Goal: Transaction & Acquisition: Purchase product/service

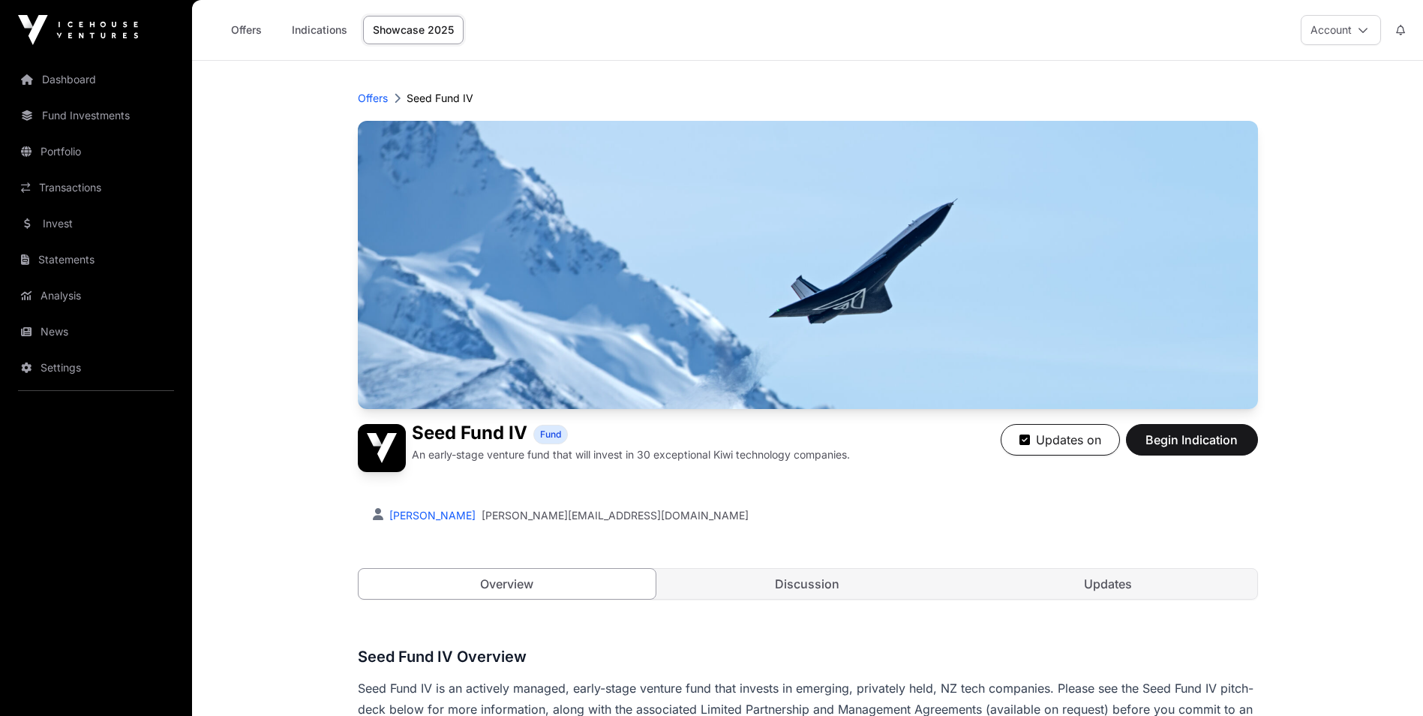
click at [70, 79] on link "Dashboard" at bounding box center [96, 79] width 168 height 33
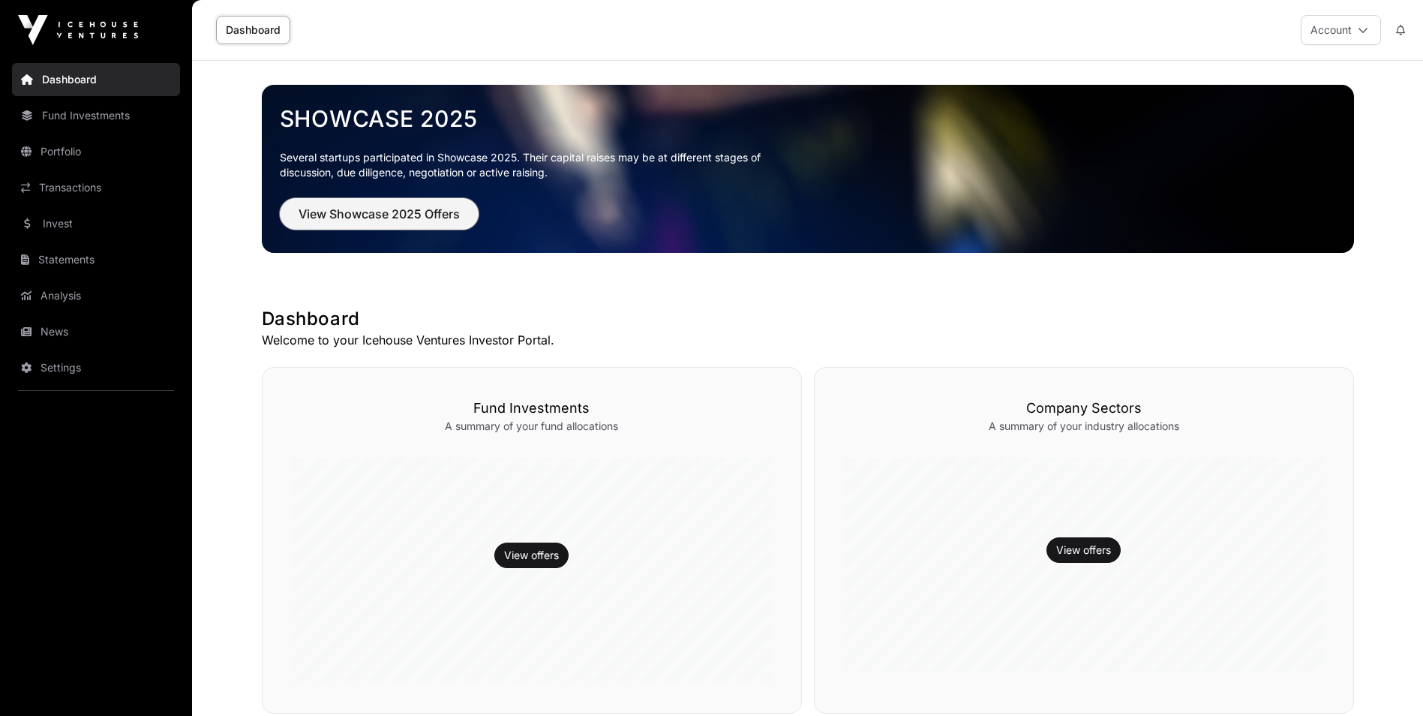
click at [398, 210] on span "View Showcase 2025 Offers" at bounding box center [379, 214] width 161 height 18
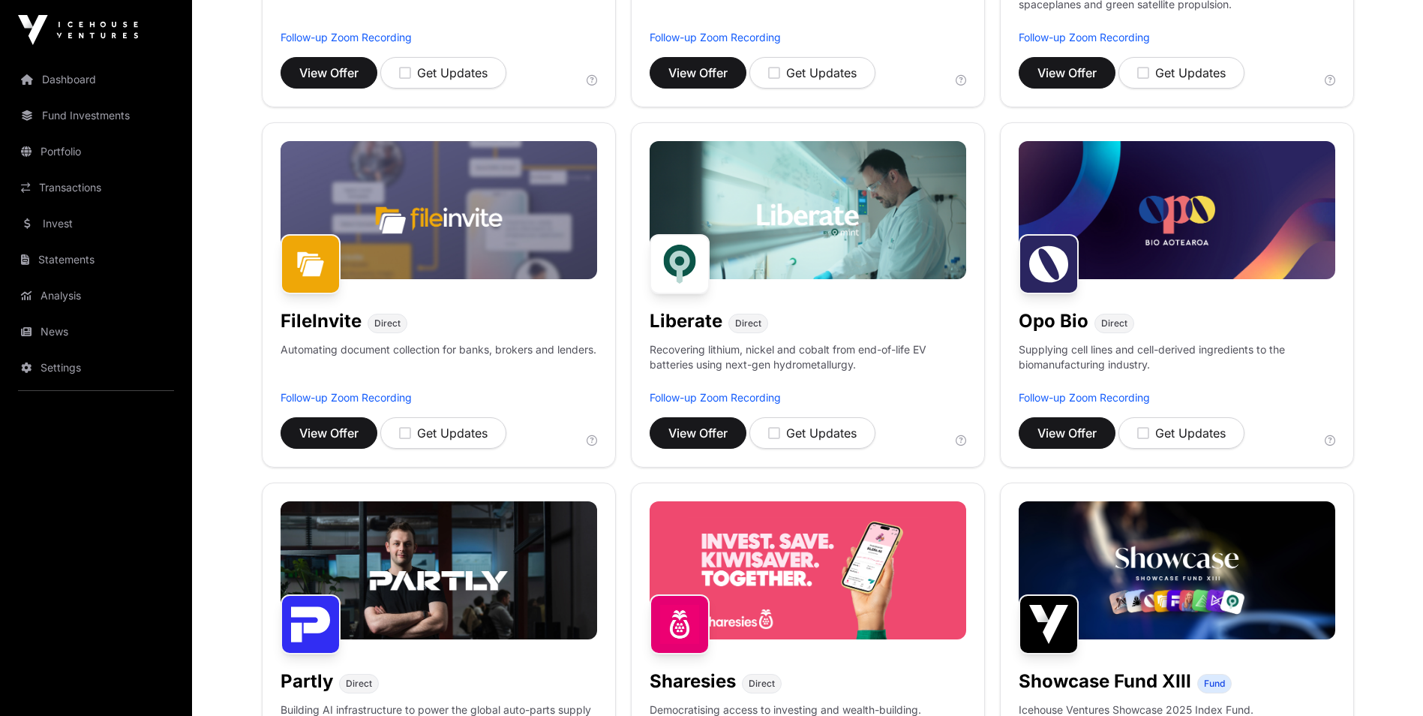
scroll to position [488, 0]
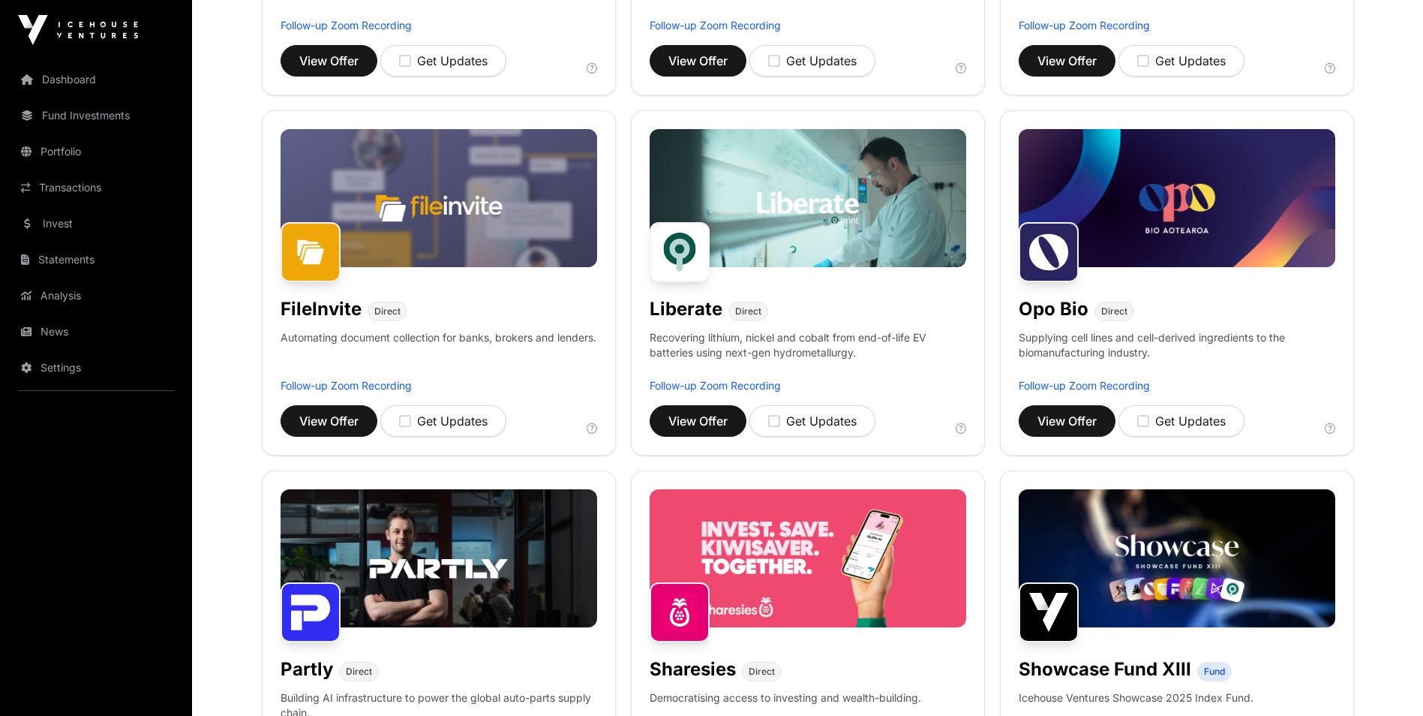
click at [711, 597] on img at bounding box center [808, 558] width 317 height 138
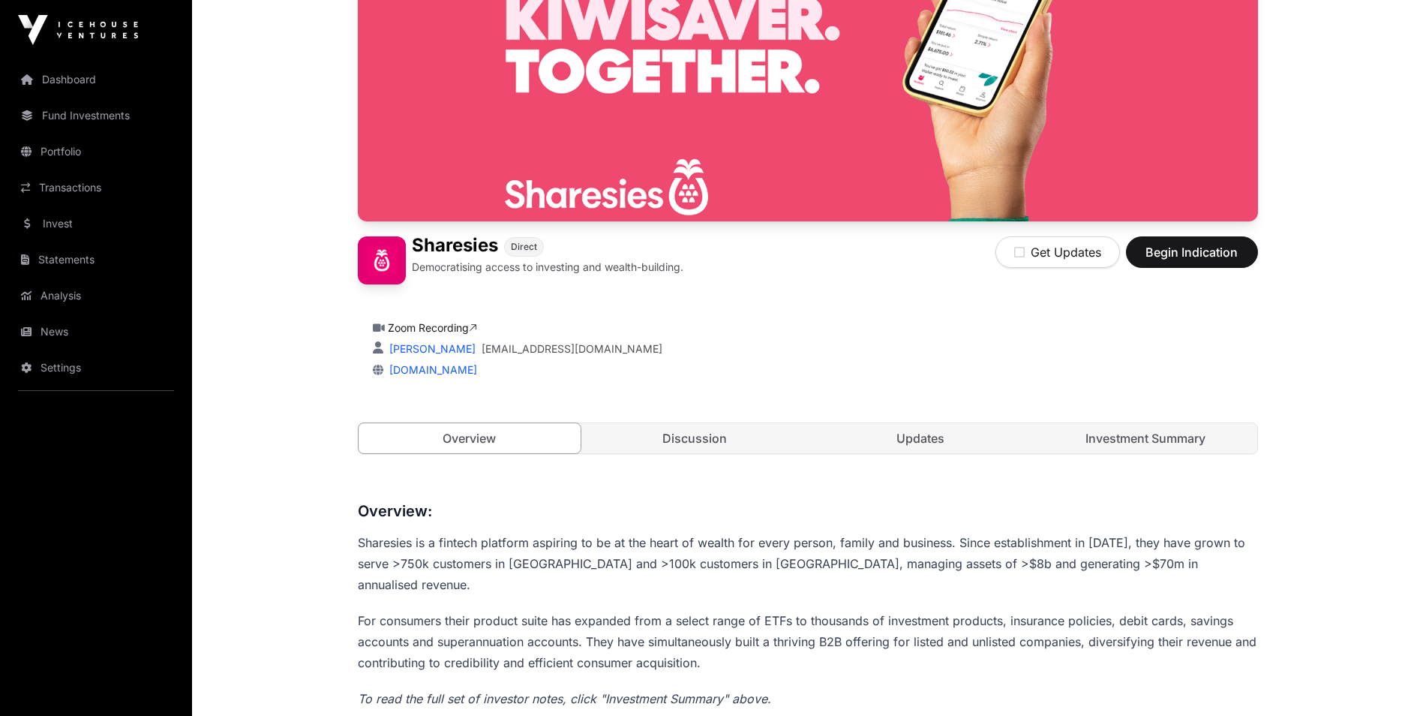
scroll to position [220, 0]
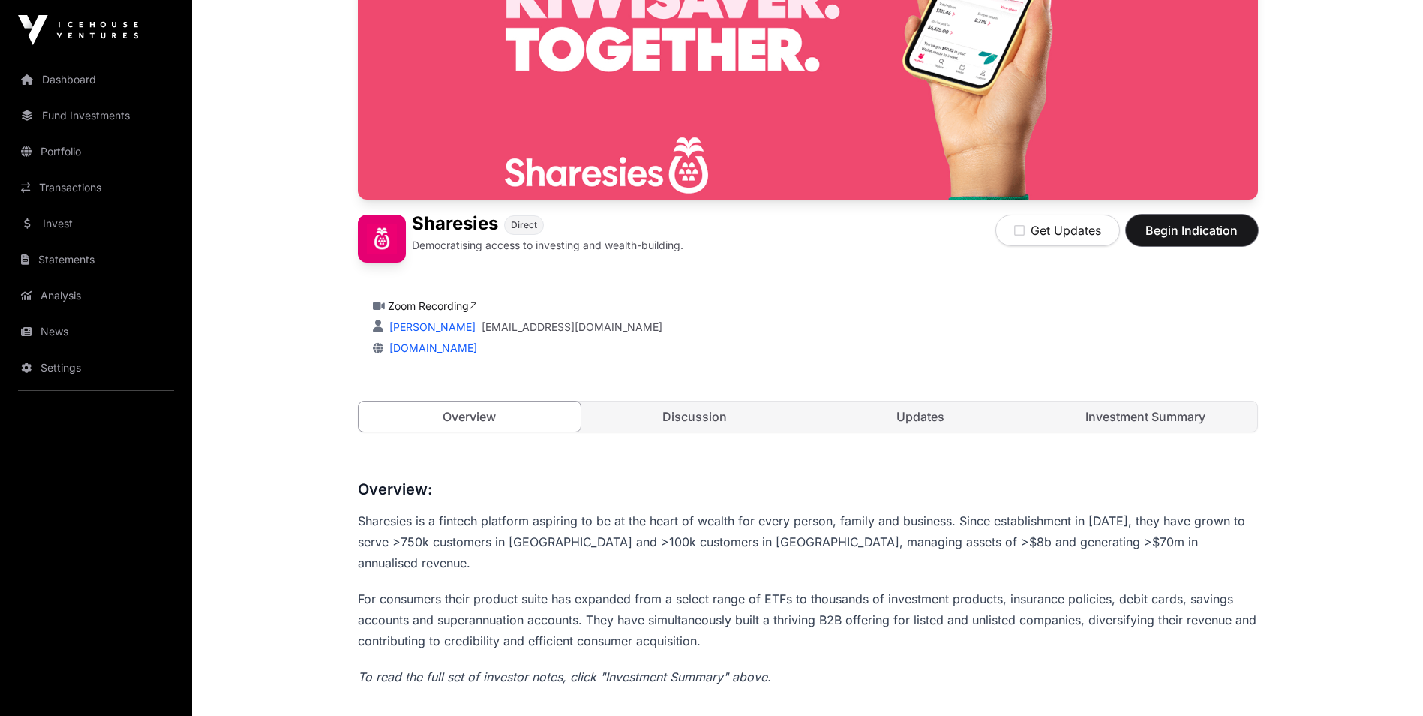
click at [1172, 238] on span "Begin Indication" at bounding box center [1192, 230] width 95 height 18
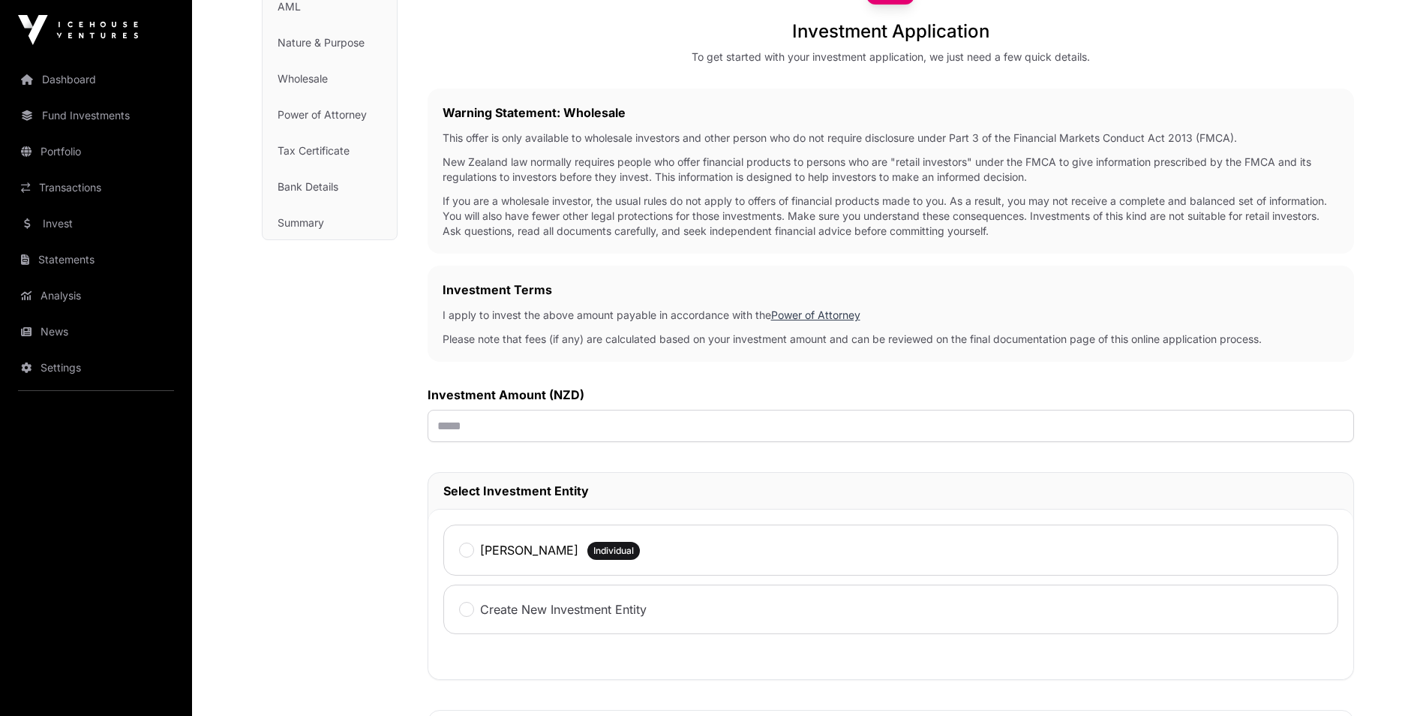
scroll to position [180, 0]
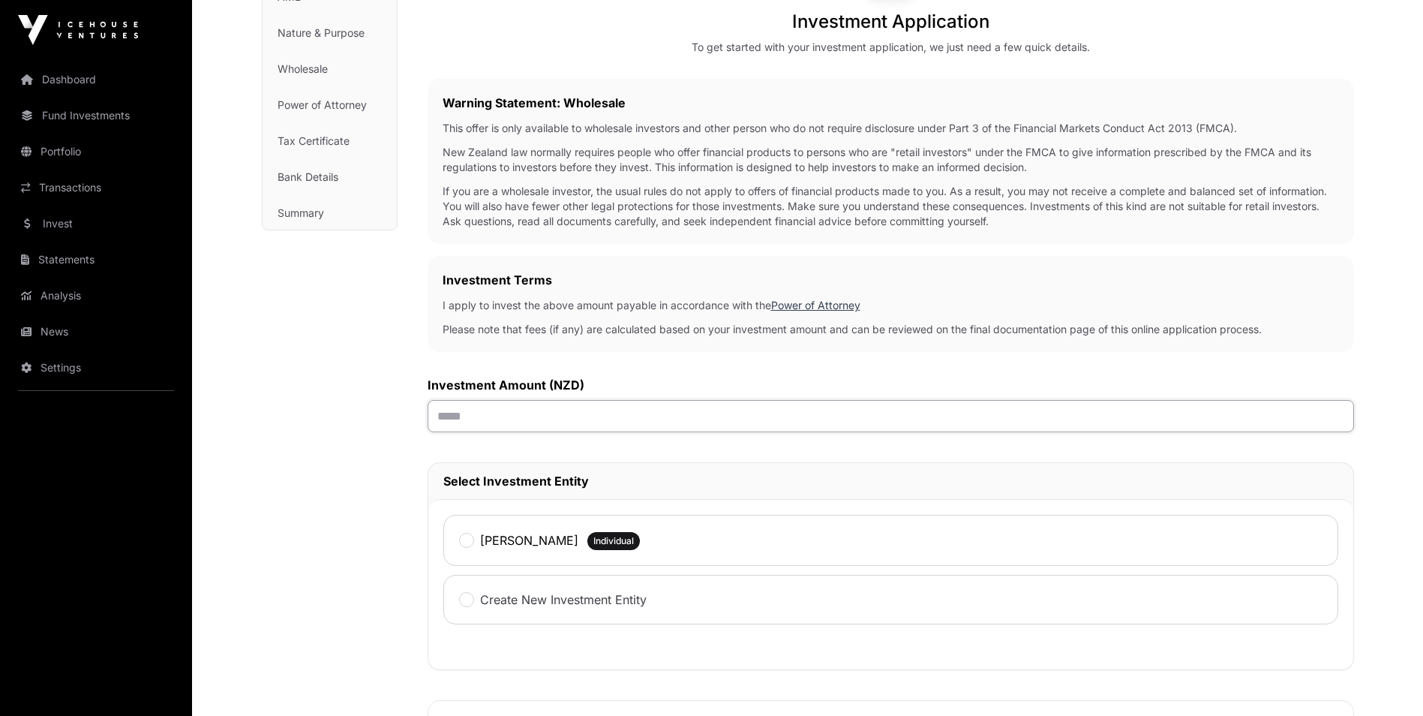
click at [531, 416] on input "text" at bounding box center [891, 416] width 927 height 32
type input "*******"
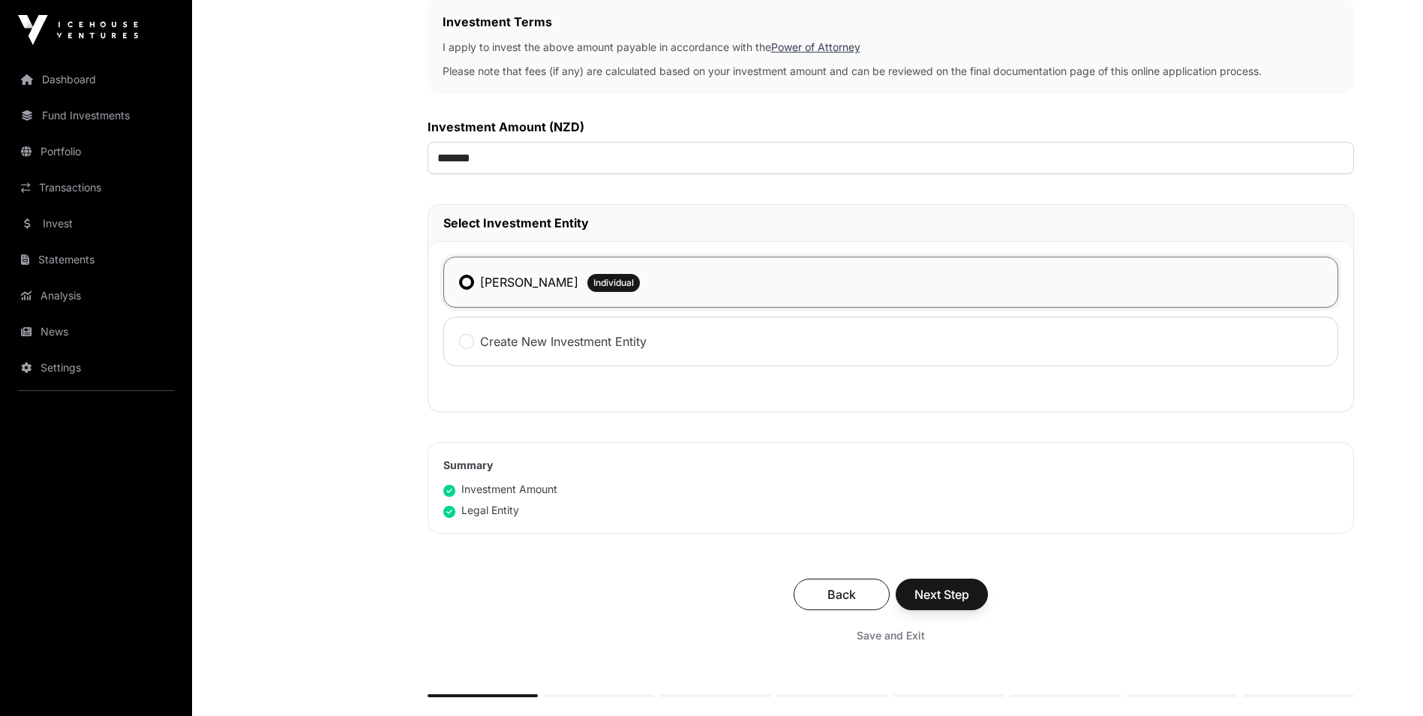
scroll to position [440, 0]
click at [932, 589] on span "Next Step" at bounding box center [942, 593] width 55 height 18
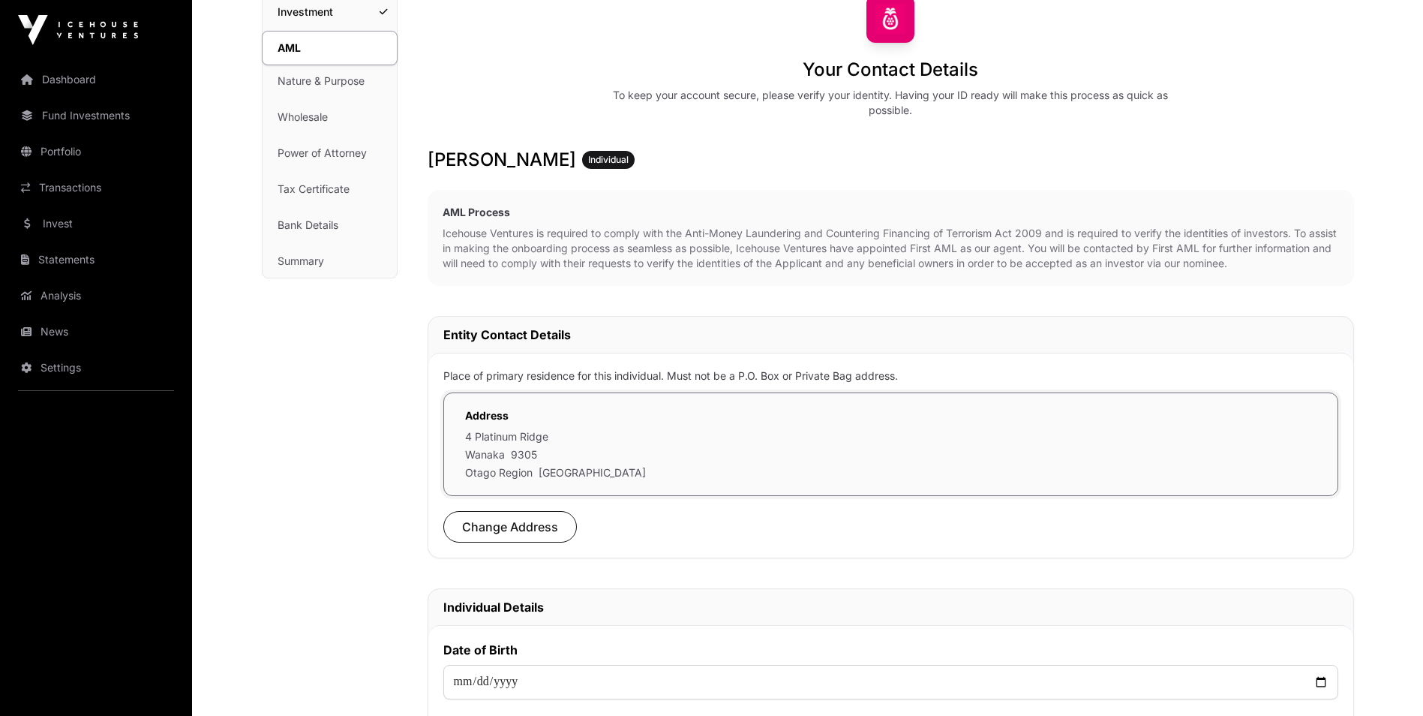
scroll to position [171, 0]
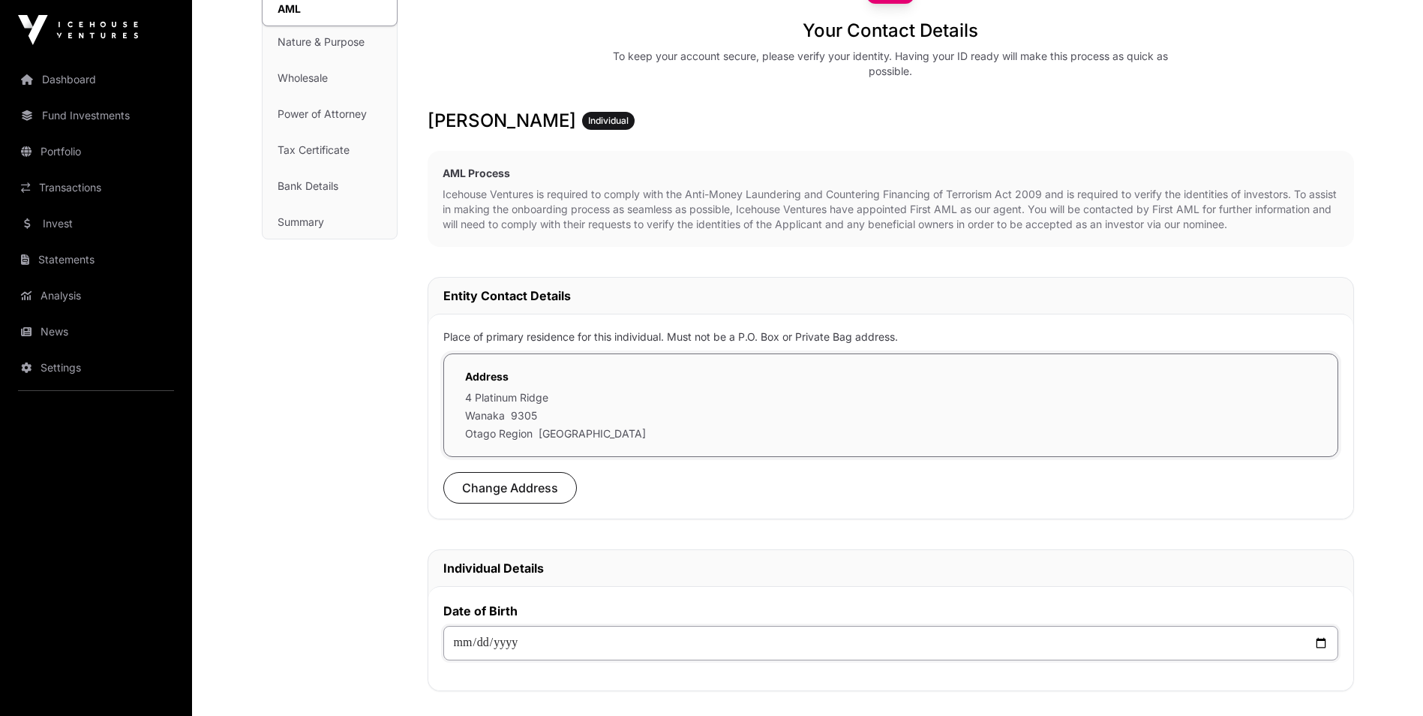
click at [518, 632] on input "date" at bounding box center [890, 643] width 895 height 35
type input "**********"
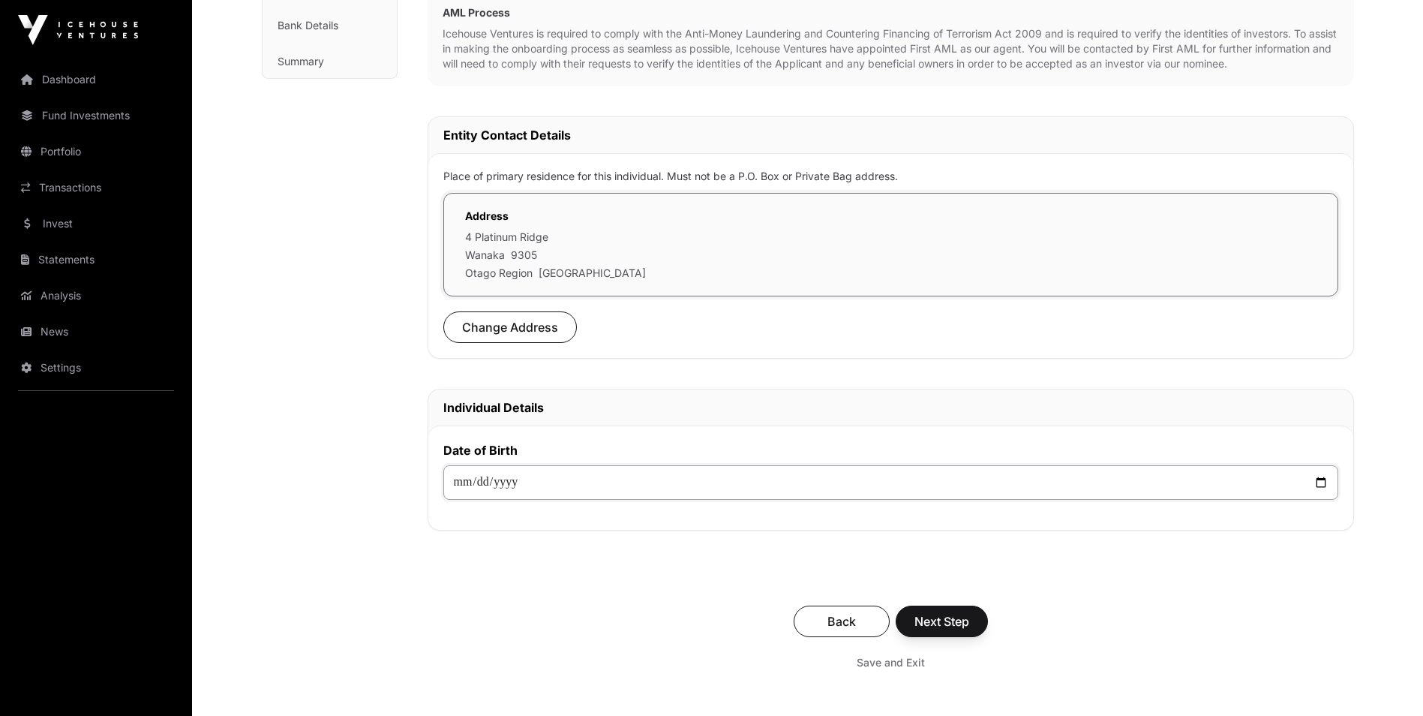
scroll to position [421, 0]
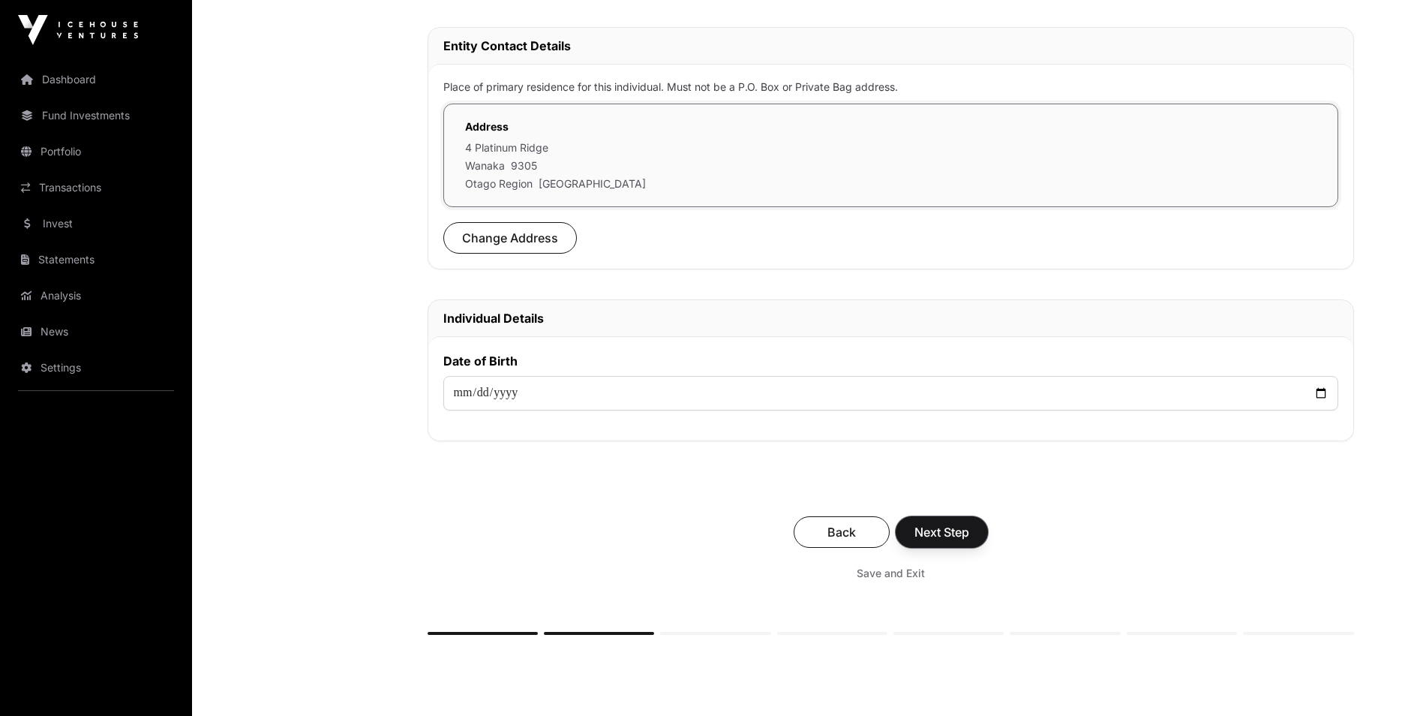
click at [955, 537] on span "Next Step" at bounding box center [942, 532] width 55 height 18
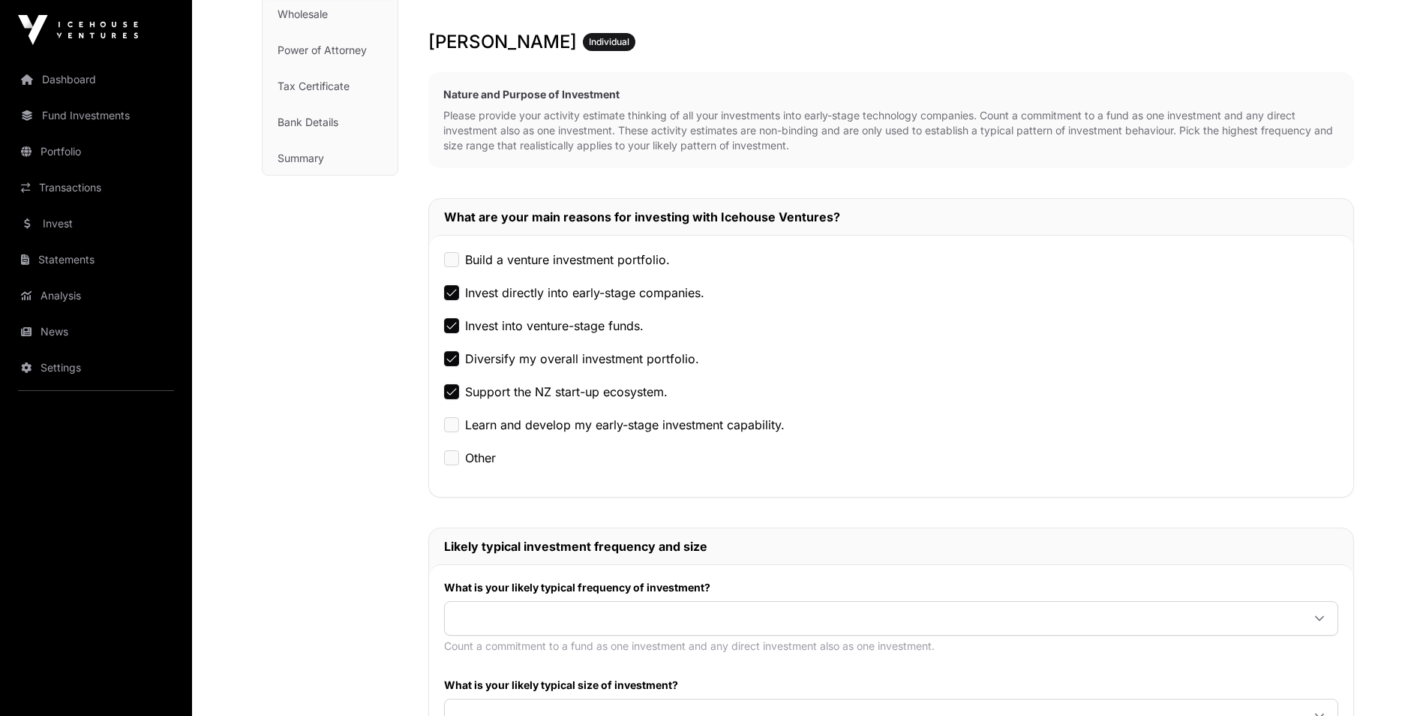
scroll to position [341, 0]
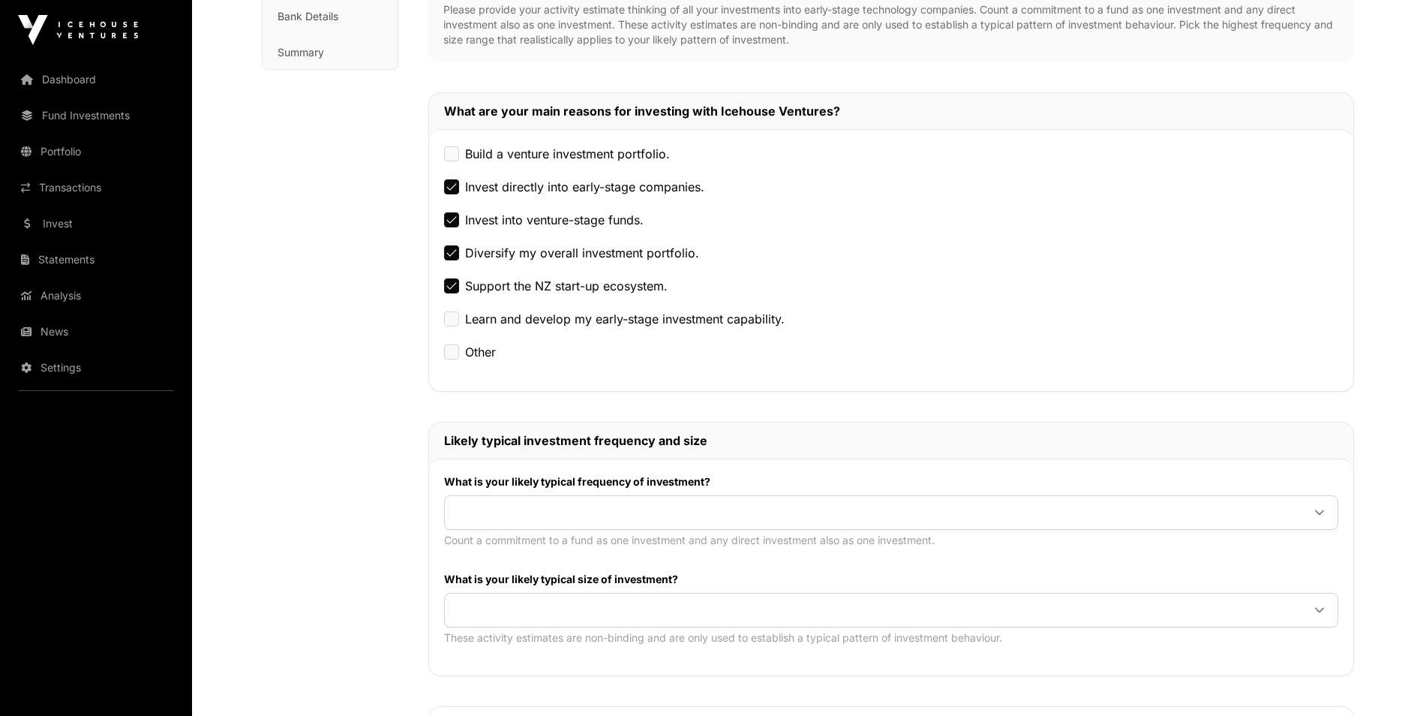
click at [456, 513] on span at bounding box center [873, 512] width 857 height 27
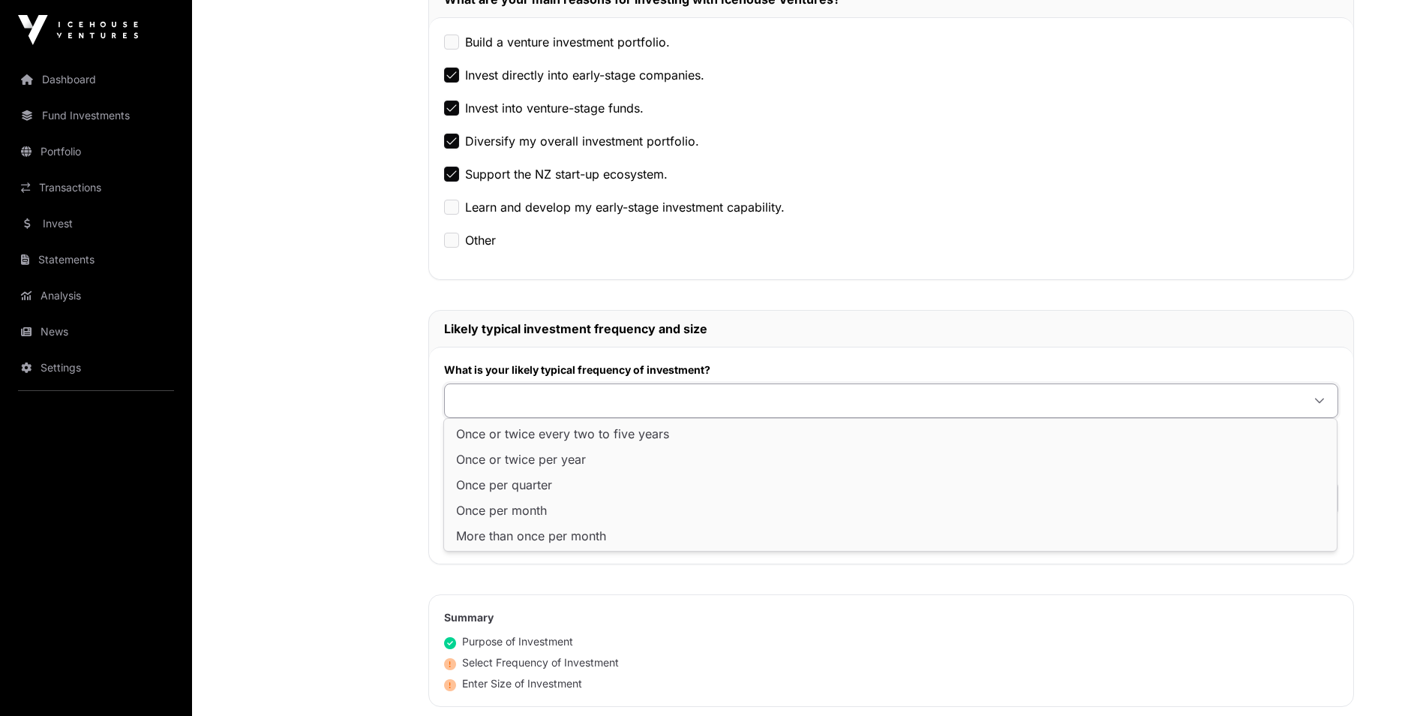
scroll to position [457, 0]
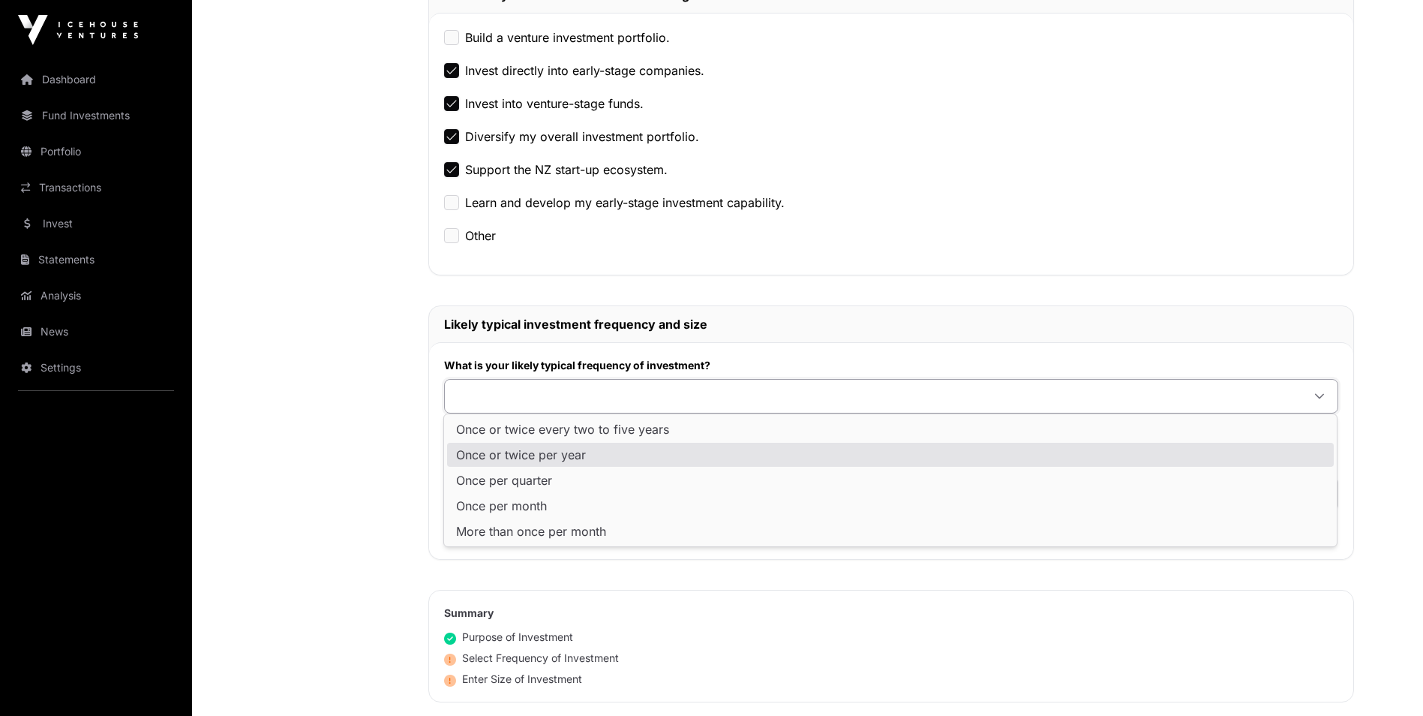
click at [463, 461] on span "Once or twice per year" at bounding box center [521, 455] width 130 height 12
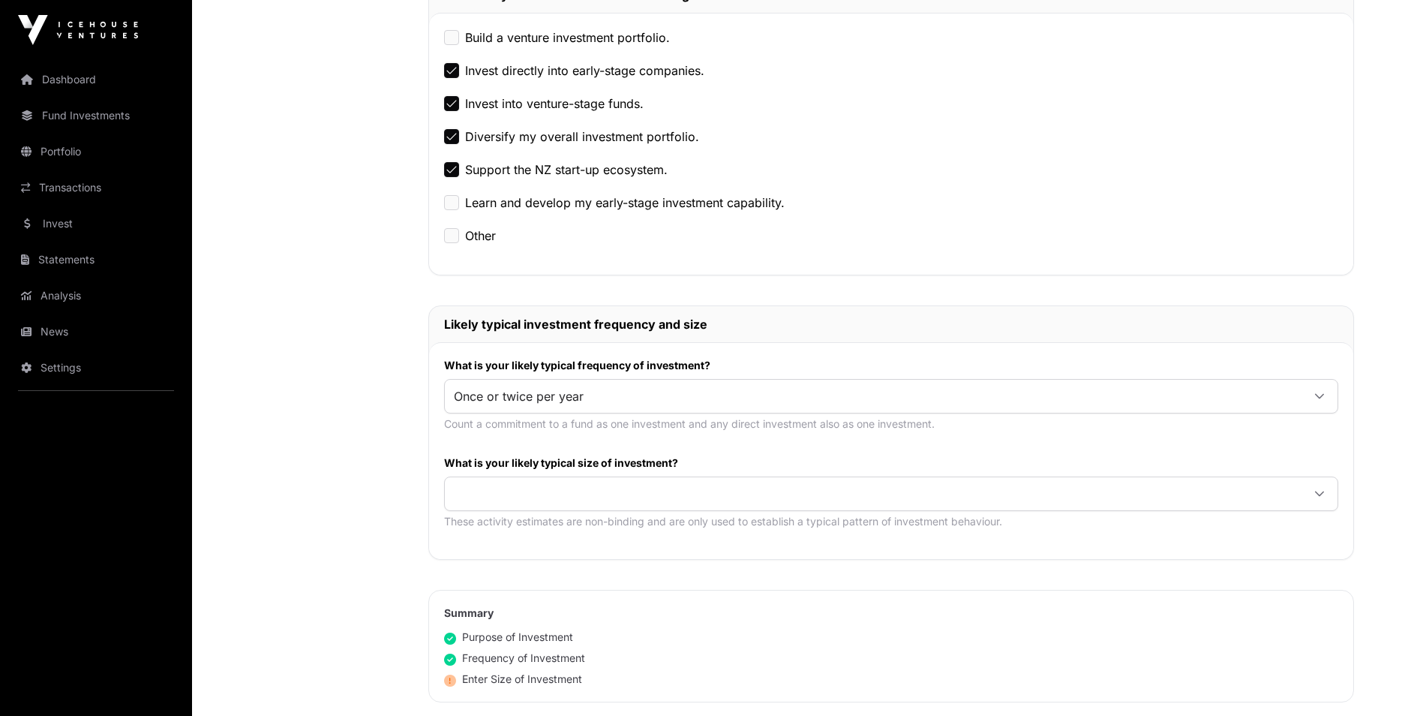
click at [454, 490] on span at bounding box center [873, 493] width 857 height 27
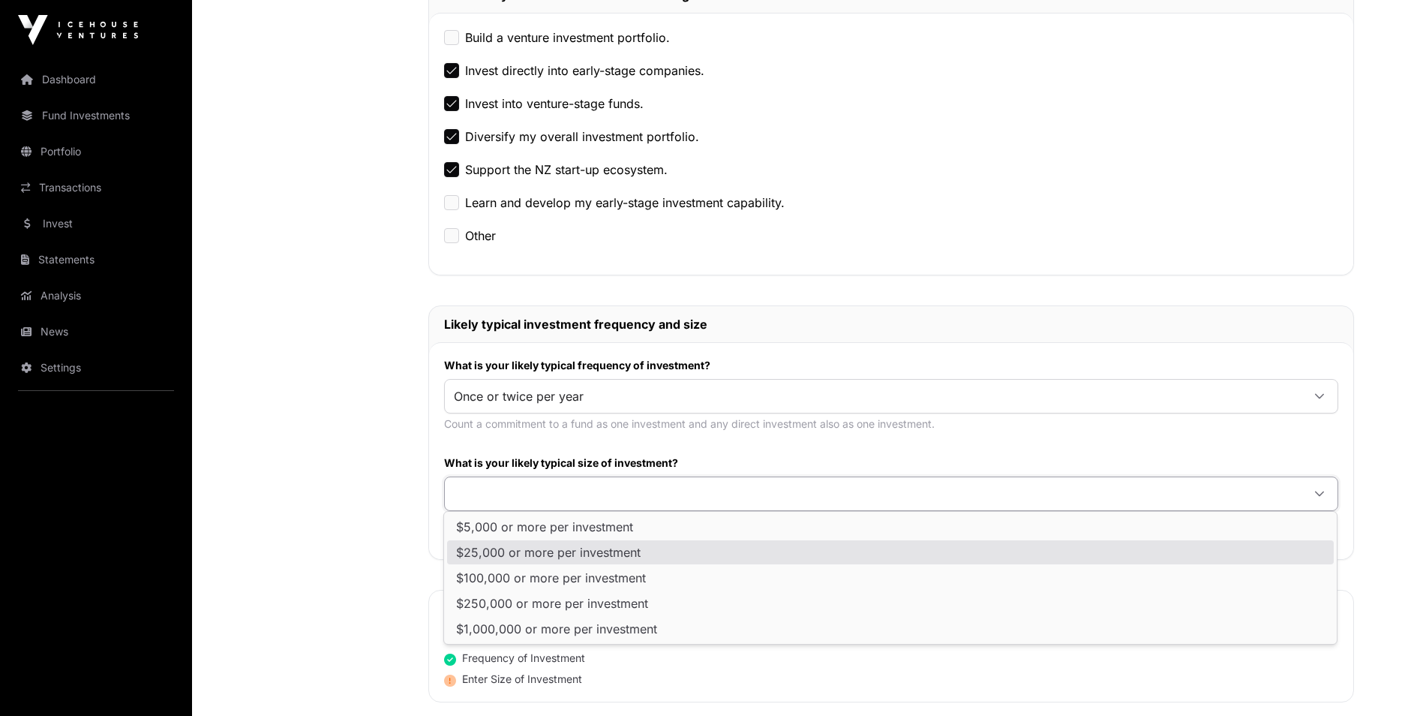
click at [497, 546] on span "$25,000 or more per investment" at bounding box center [548, 552] width 185 height 12
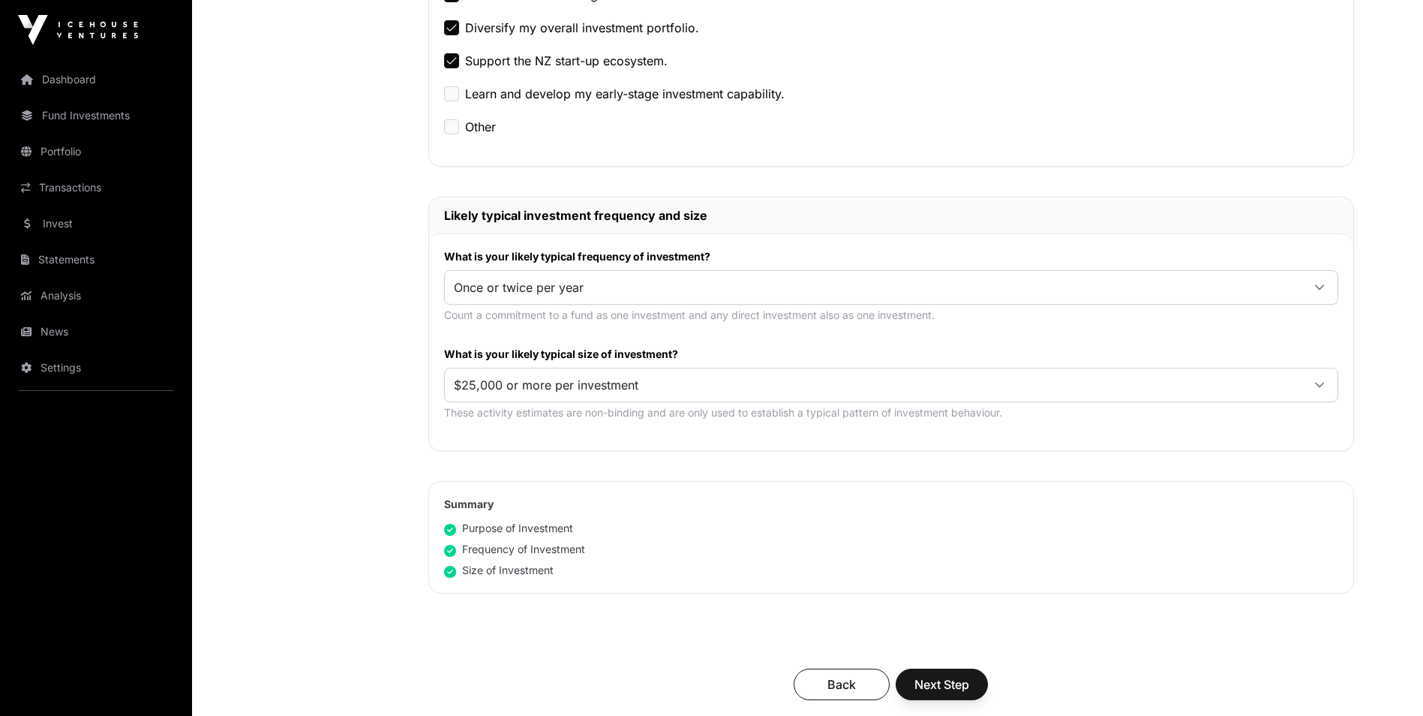
scroll to position [581, 0]
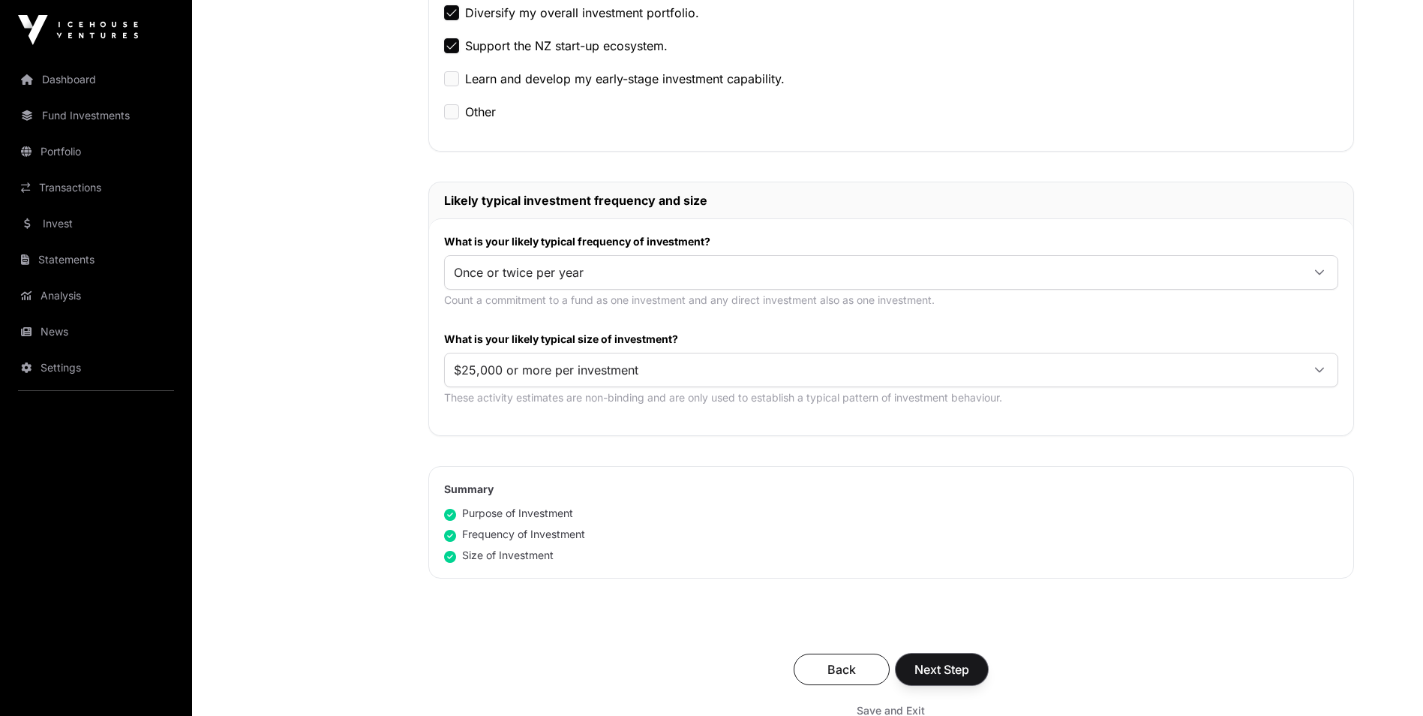
click at [916, 660] on span "Next Step" at bounding box center [942, 669] width 55 height 18
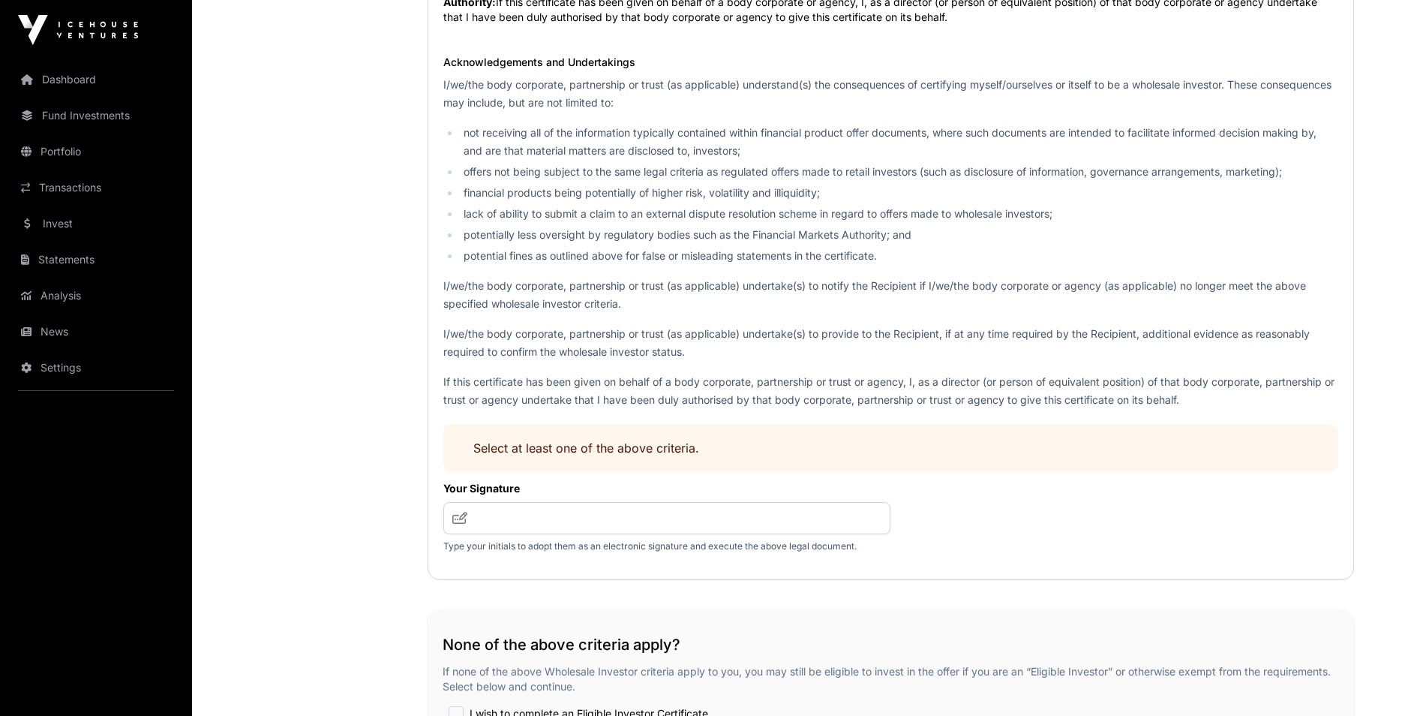
scroll to position [1935, 0]
click at [521, 527] on input "text" at bounding box center [667, 517] width 448 height 32
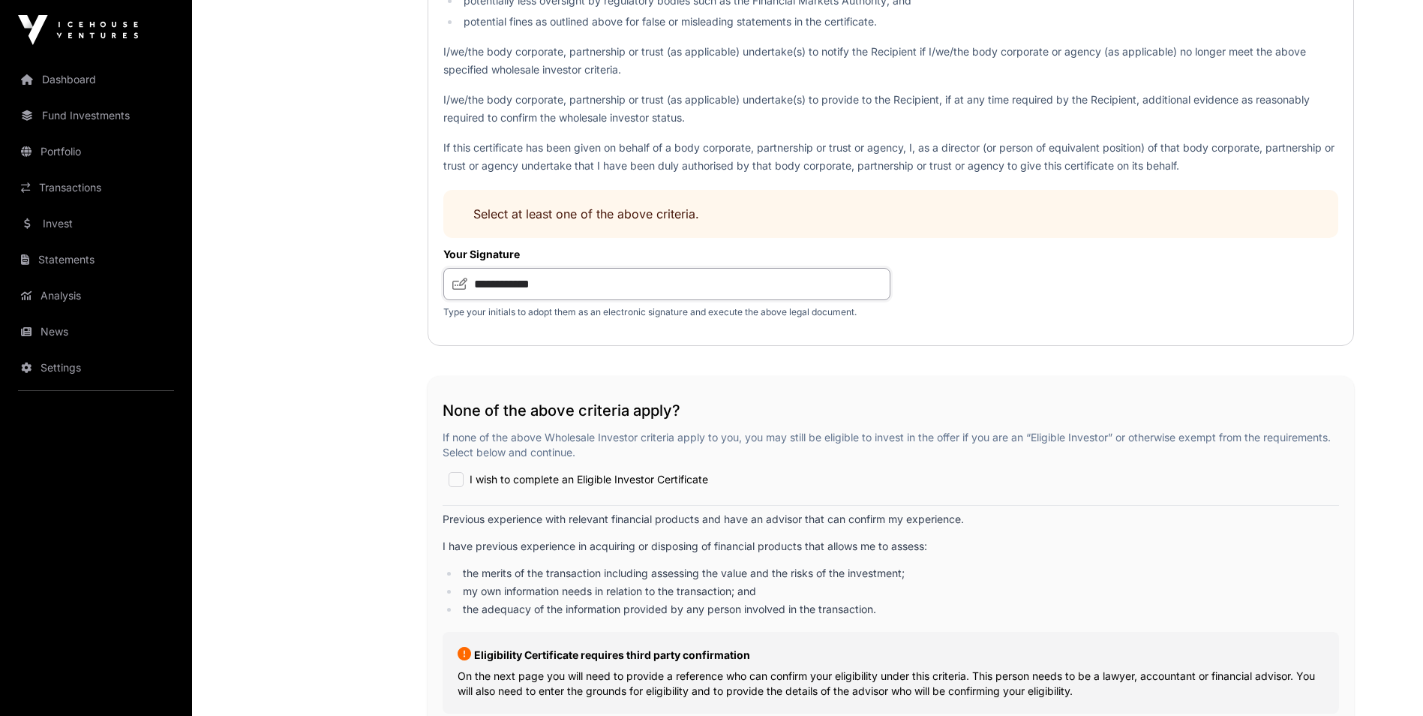
scroll to position [2196, 0]
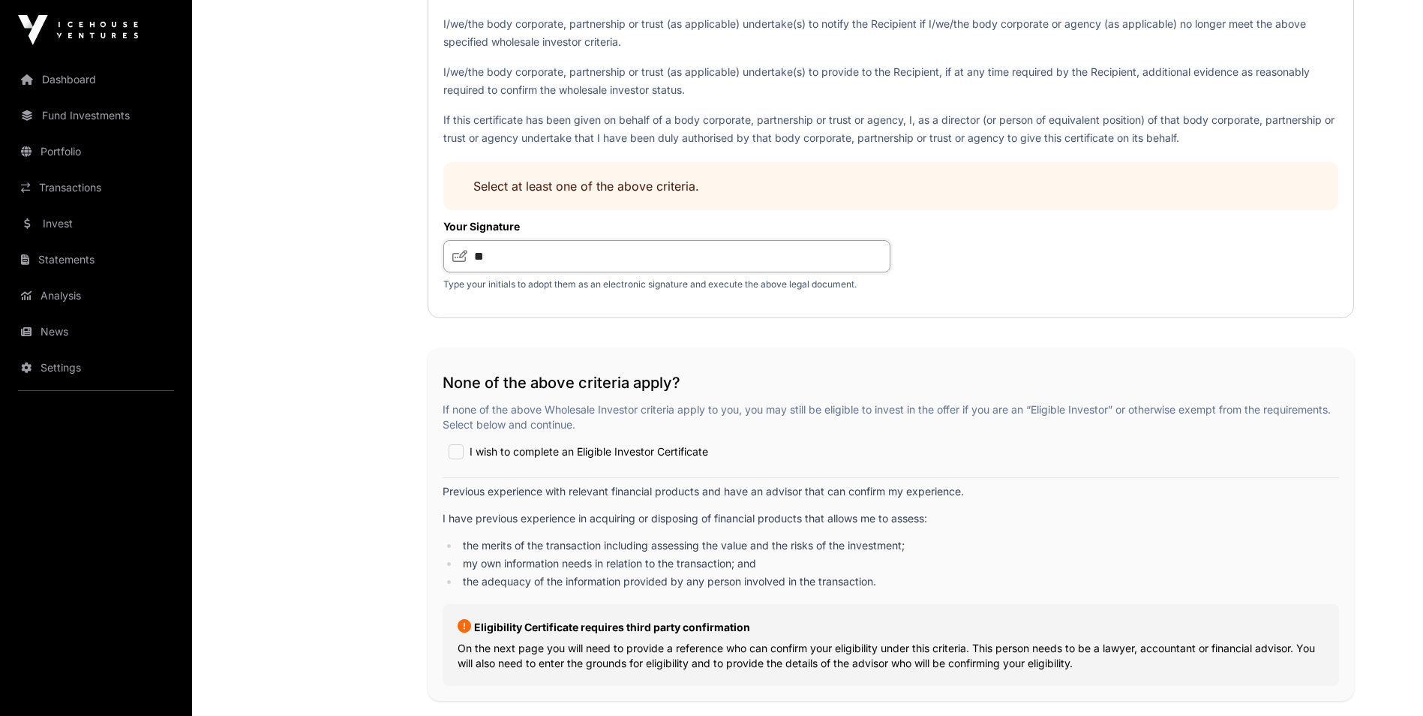
type input "**"
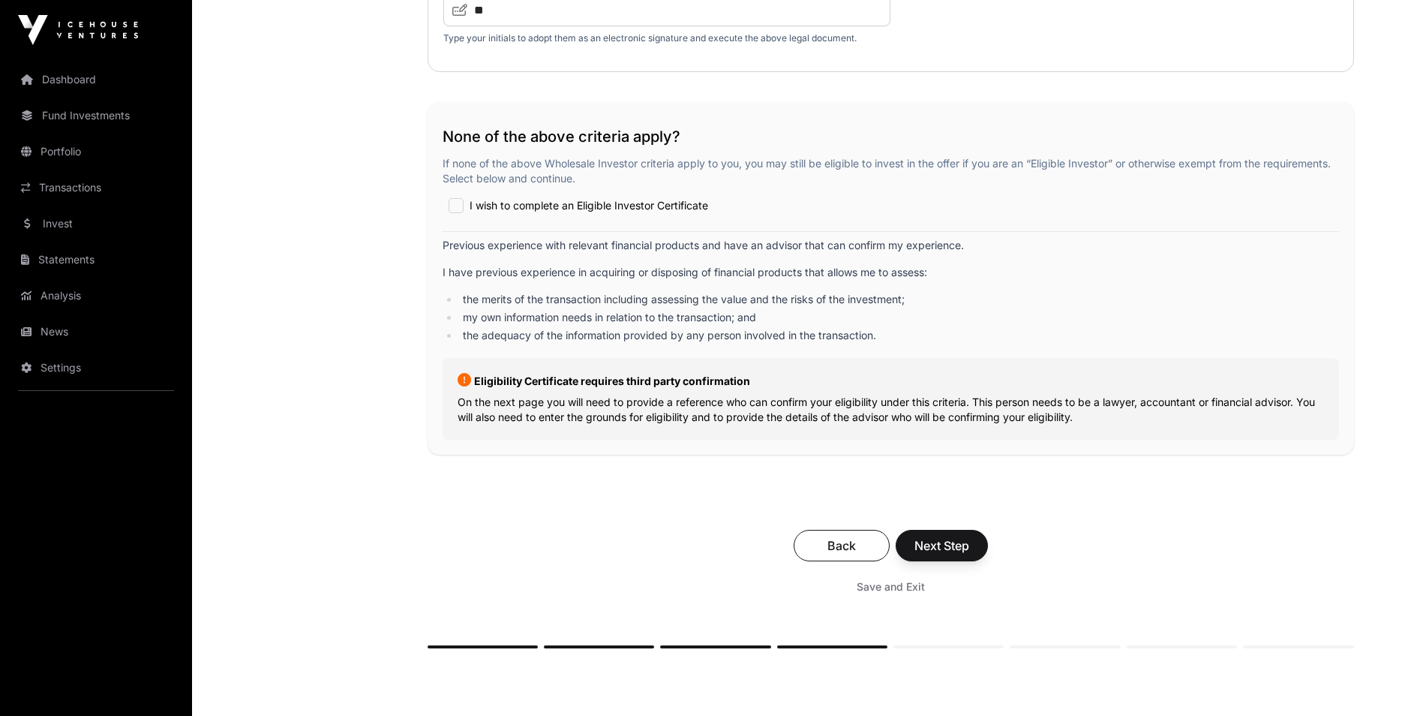
scroll to position [2448, 0]
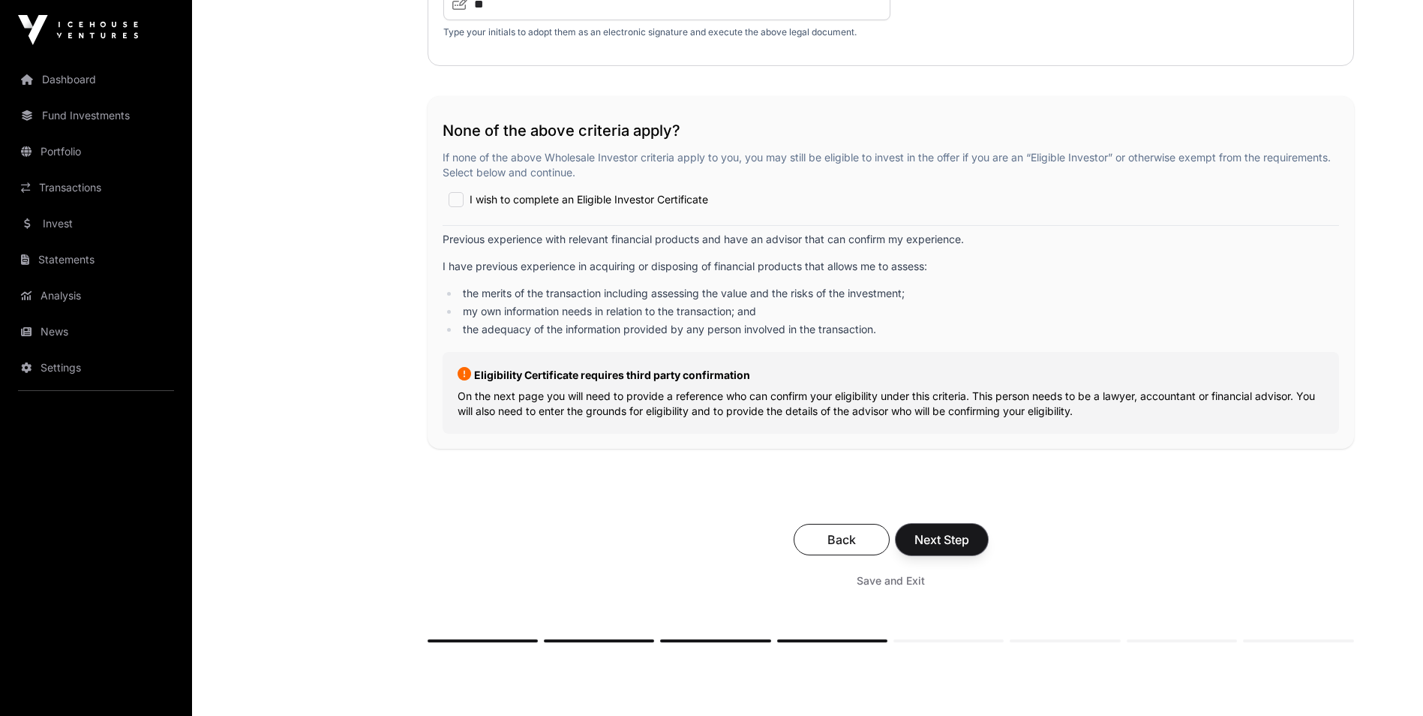
click at [969, 537] on span "Next Step" at bounding box center [942, 540] width 55 height 18
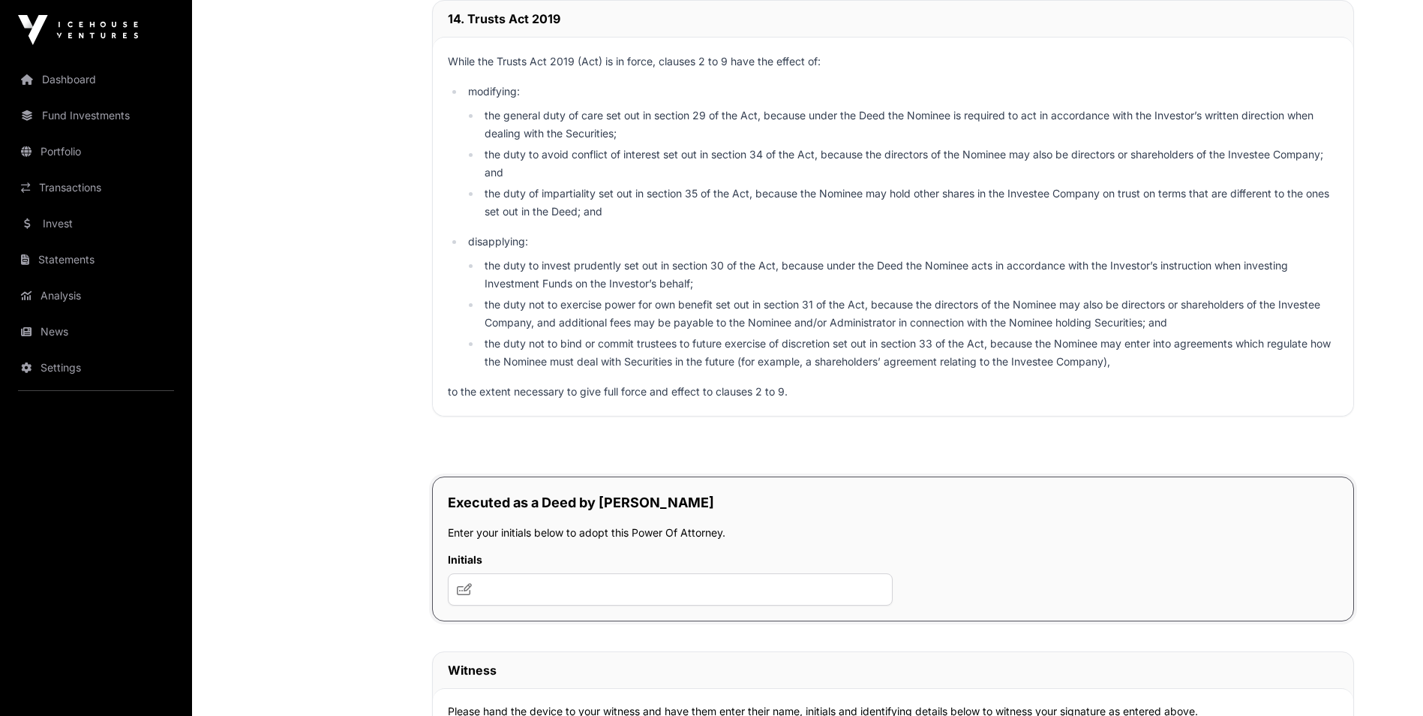
scroll to position [8071, 0]
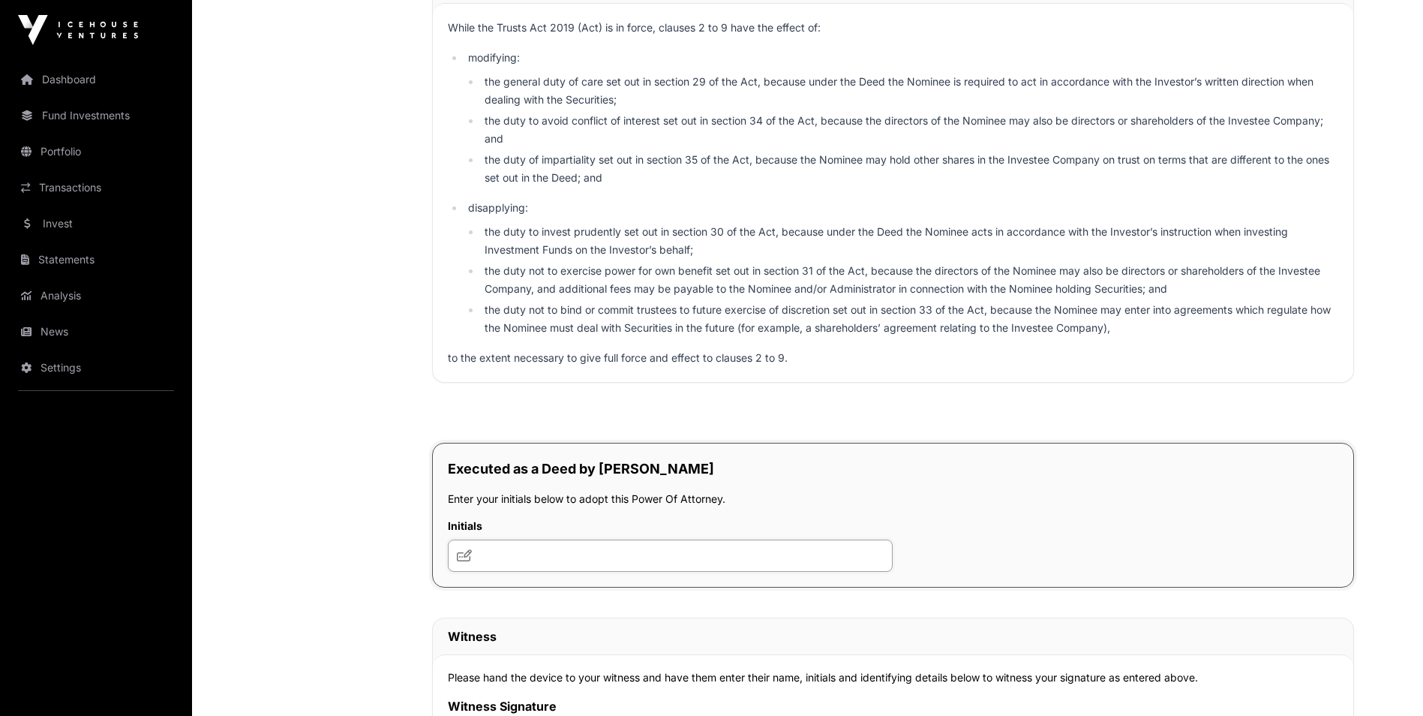
click at [575, 554] on input "text" at bounding box center [671, 556] width 446 height 32
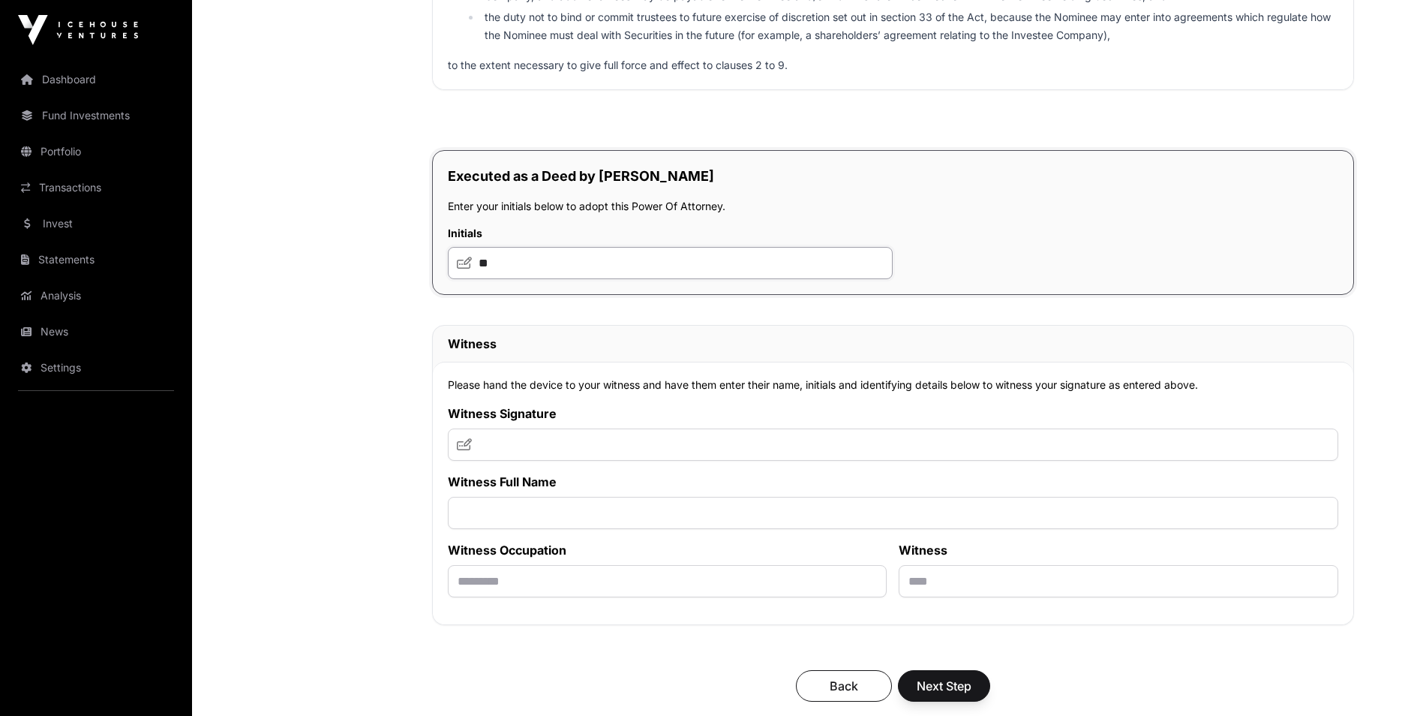
scroll to position [8365, 0]
type input "**"
click at [924, 689] on span "Next Step" at bounding box center [944, 684] width 55 height 18
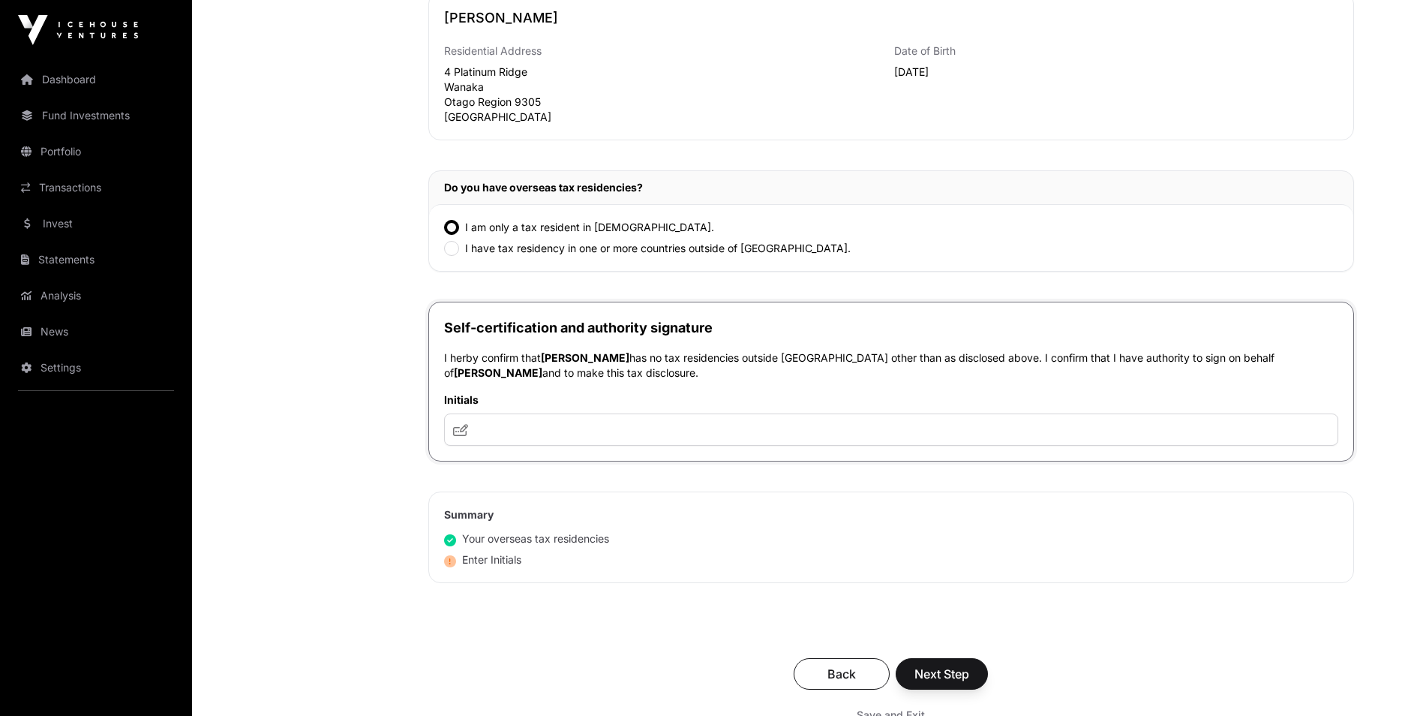
scroll to position [424, 0]
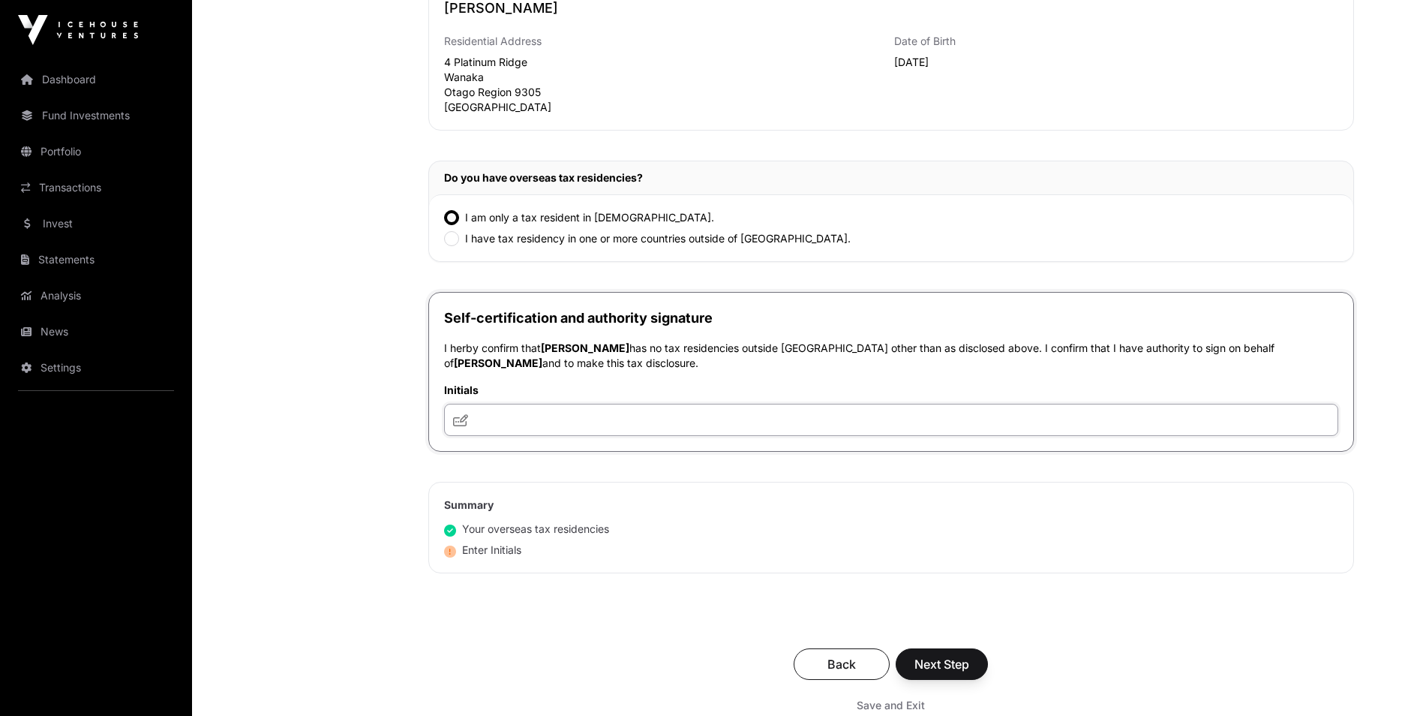
click at [515, 424] on input "text" at bounding box center [891, 420] width 894 height 32
type input "**"
click at [936, 663] on span "Next Step" at bounding box center [942, 664] width 55 height 18
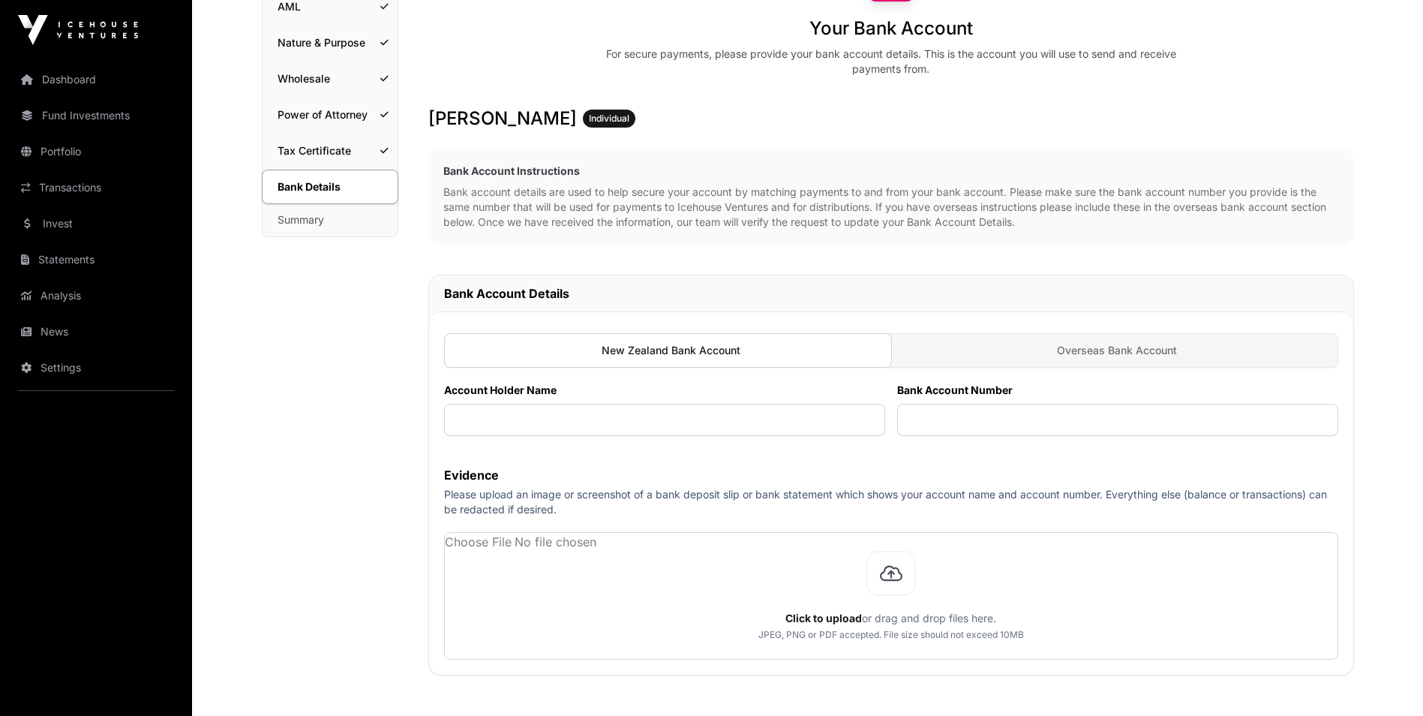
scroll to position [192, 0]
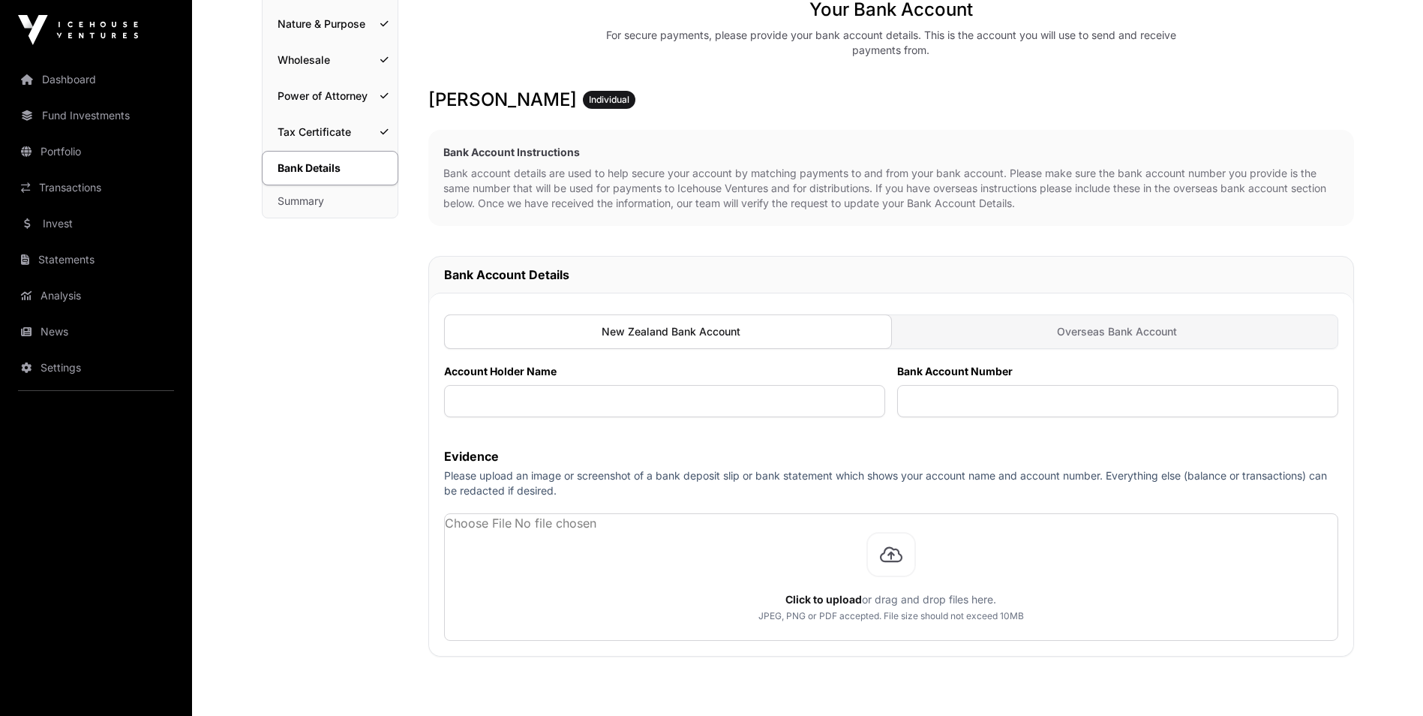
click at [645, 338] on div at bounding box center [668, 331] width 448 height 35
click at [608, 414] on input "text" at bounding box center [664, 401] width 441 height 32
type input "**********"
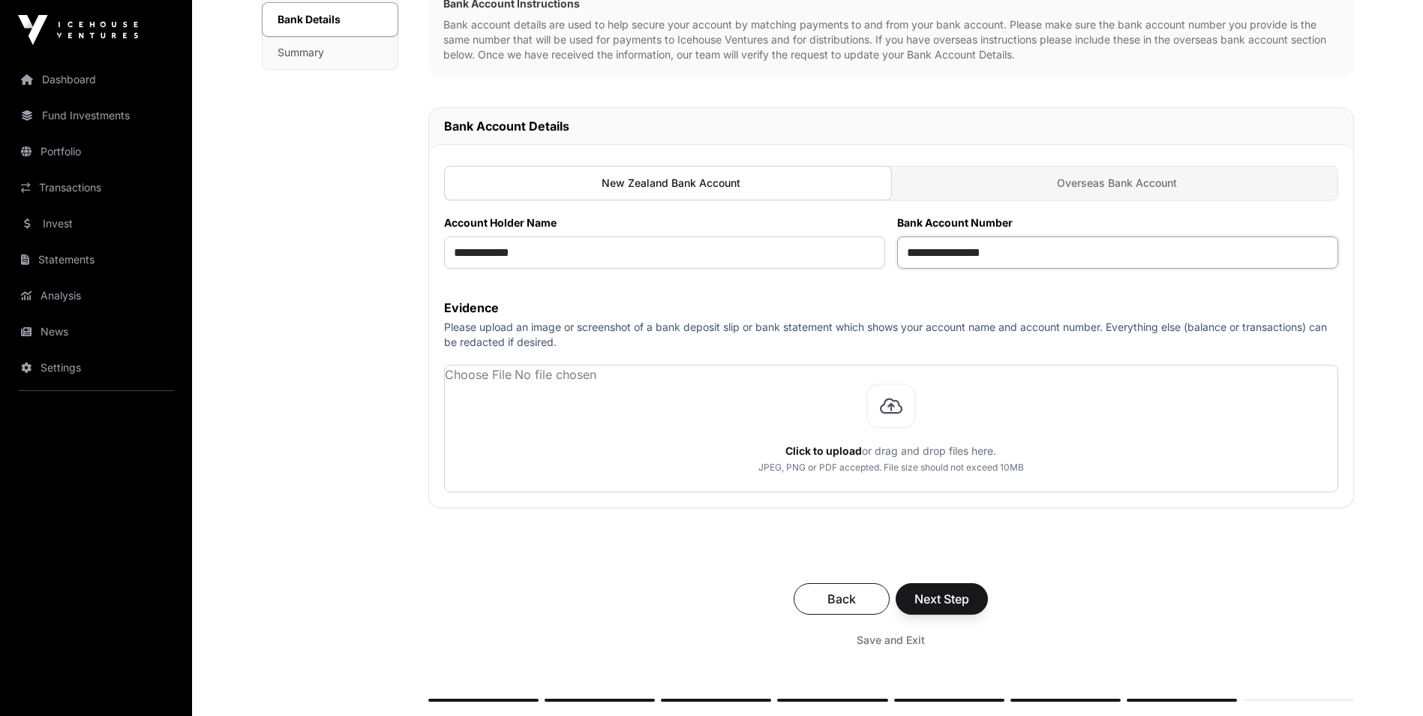
scroll to position [341, 0]
type input "**********"
click at [923, 604] on span "Next Step" at bounding box center [942, 598] width 55 height 18
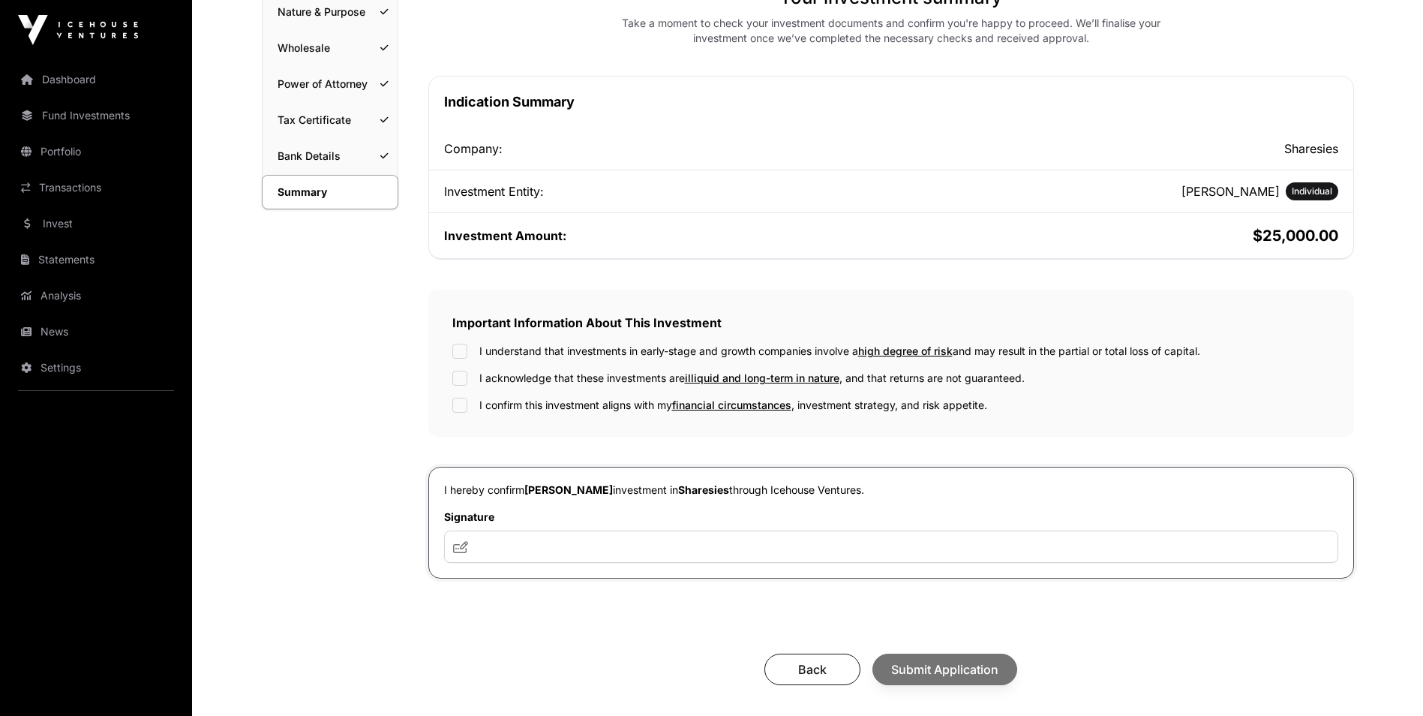
scroll to position [205, 0]
click at [468, 351] on div "I understand that investments in early-stage and growth companies involve a hig…" at bounding box center [891, 350] width 878 height 15
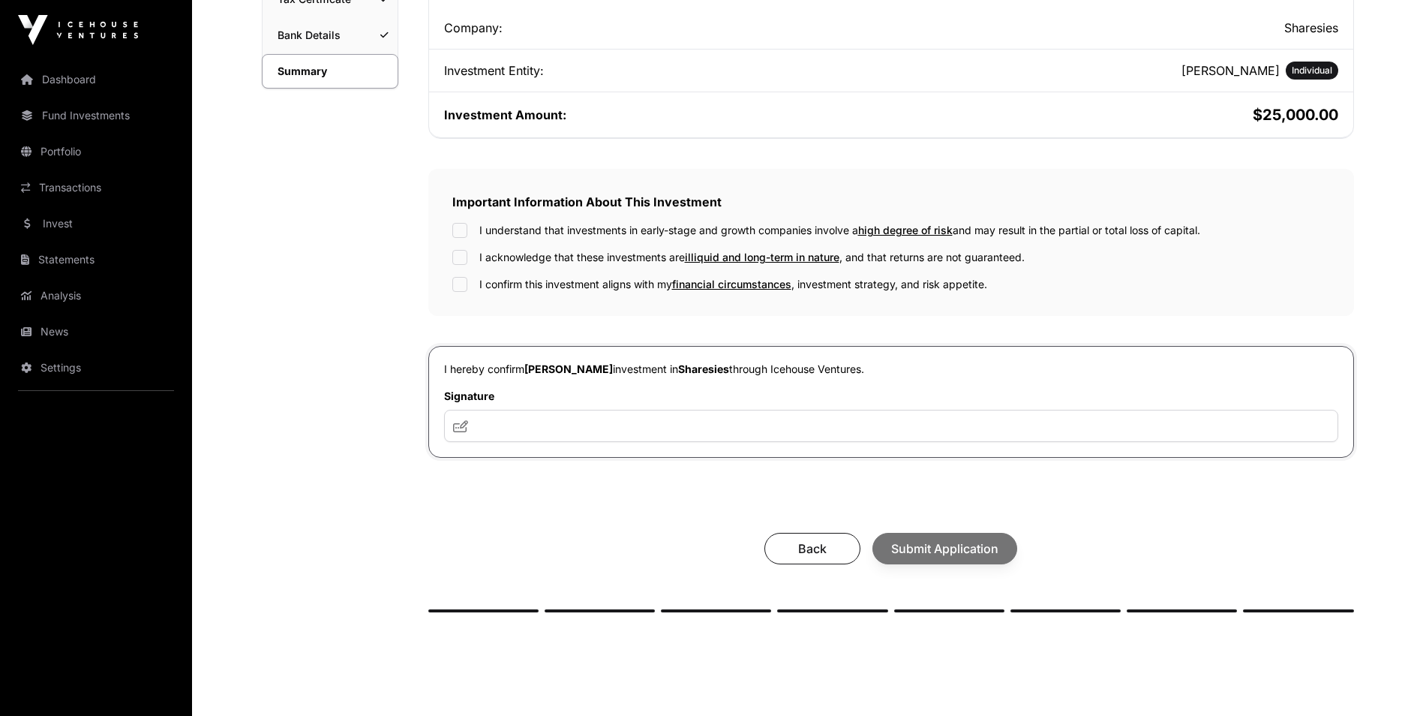
scroll to position [331, 0]
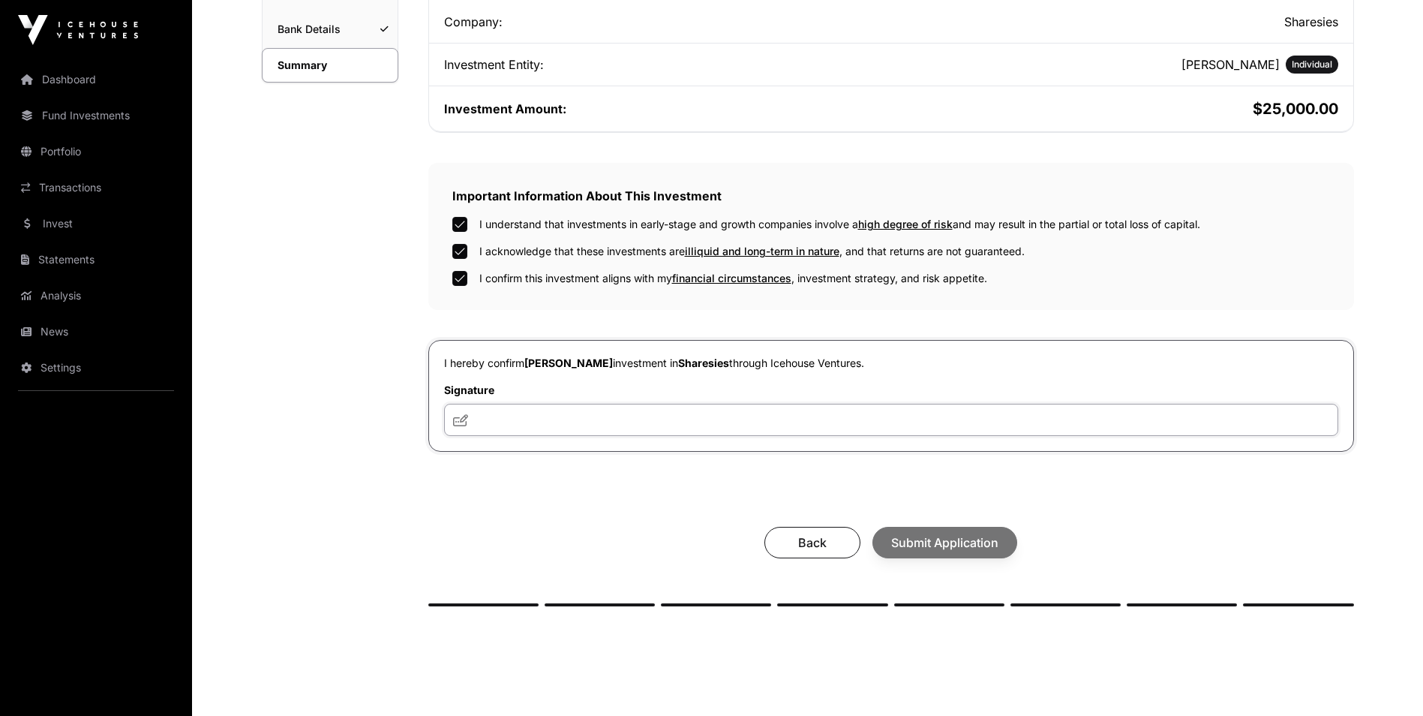
click at [487, 414] on input "text" at bounding box center [891, 420] width 894 height 32
type input "**"
click at [980, 540] on span "Submit Application" at bounding box center [944, 543] width 107 height 18
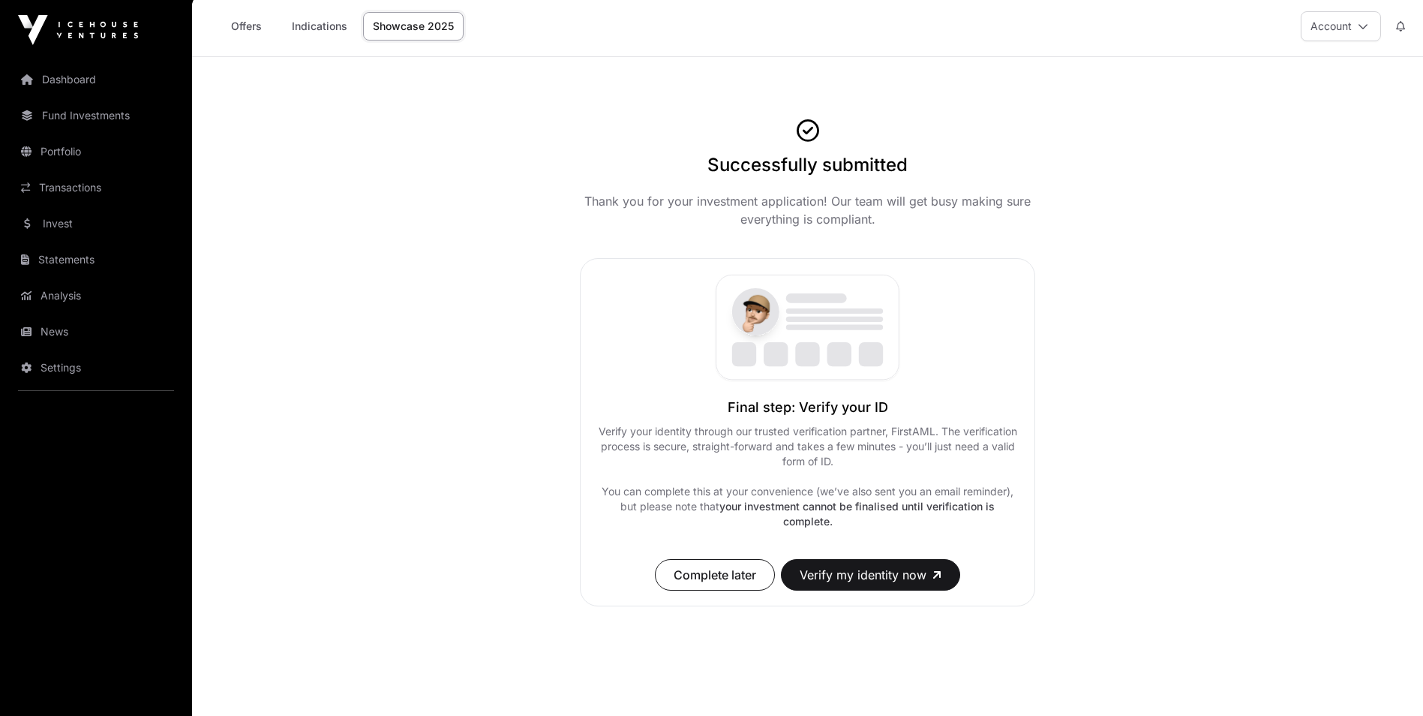
scroll to position [5, 0]
click at [876, 577] on button "Verify my identity now" at bounding box center [870, 574] width 179 height 32
click at [79, 83] on link "Dashboard" at bounding box center [96, 79] width 168 height 33
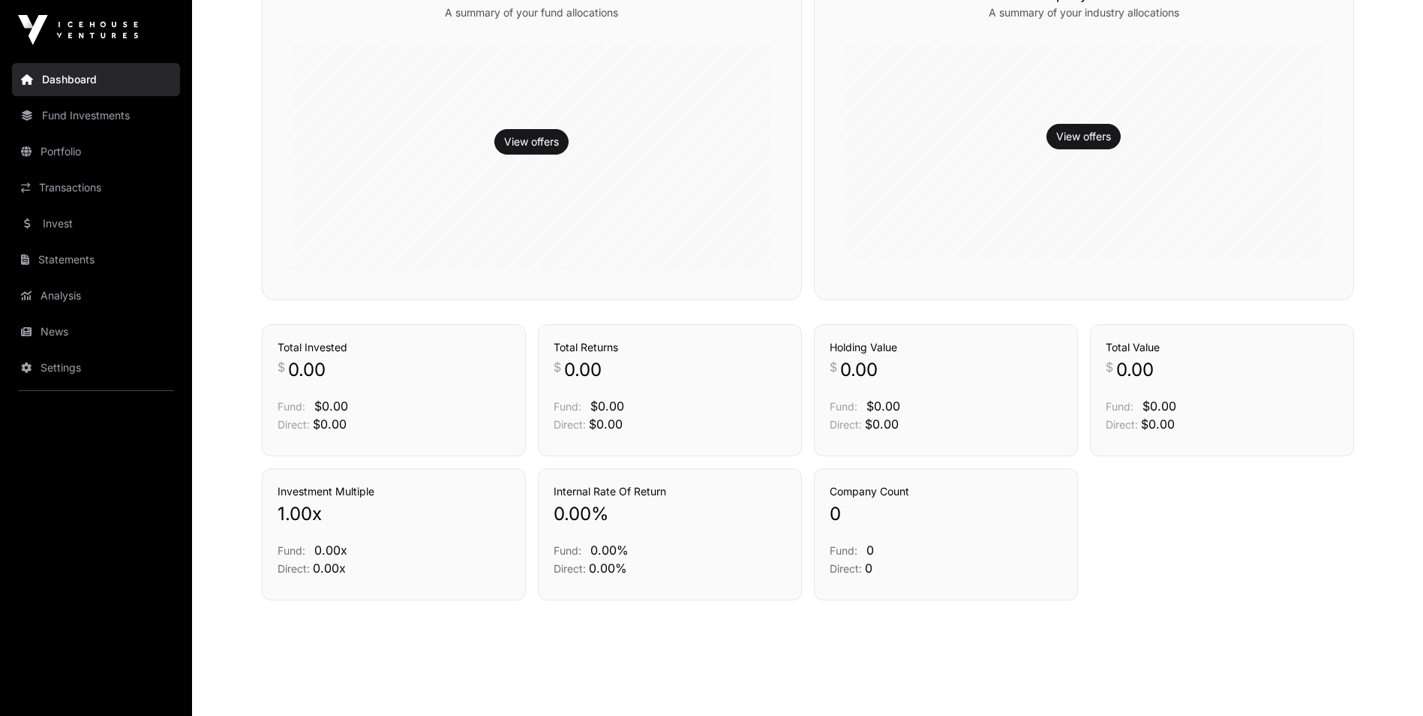
scroll to position [424, 0]
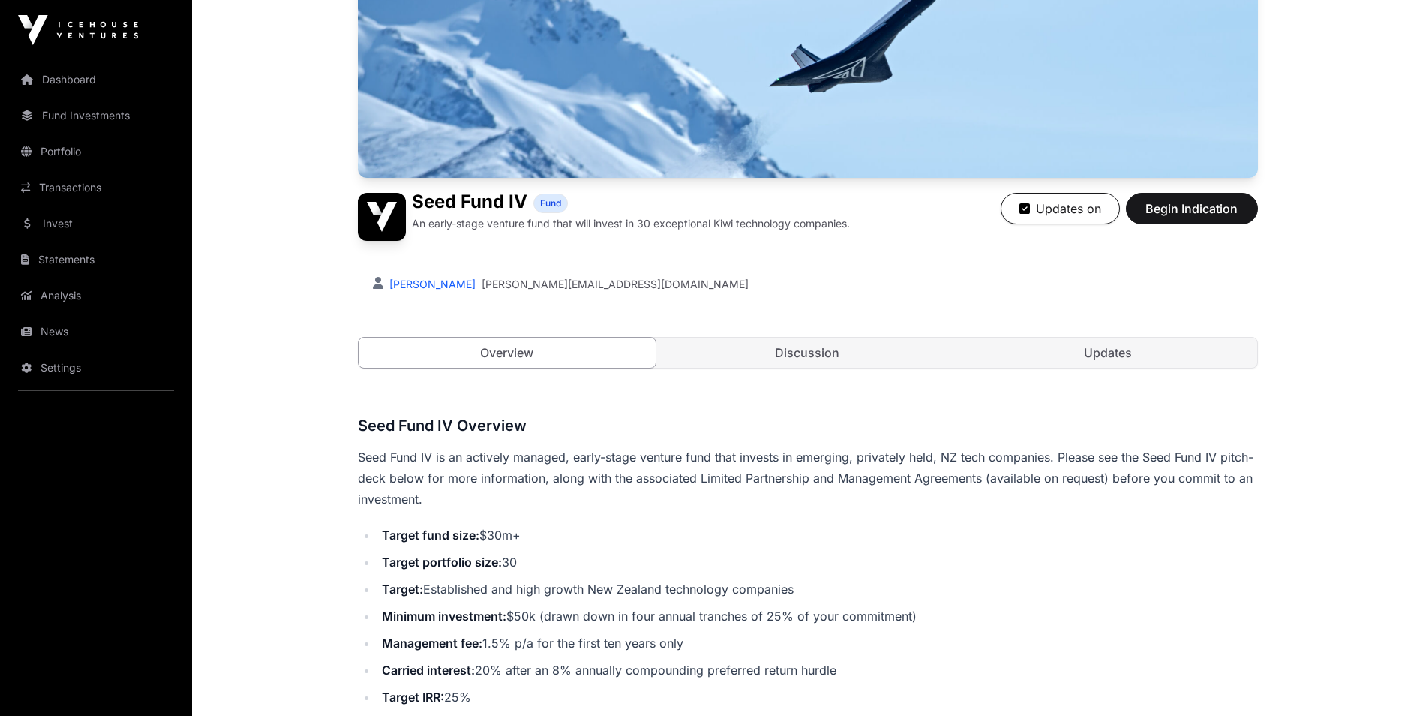
scroll to position [224, 0]
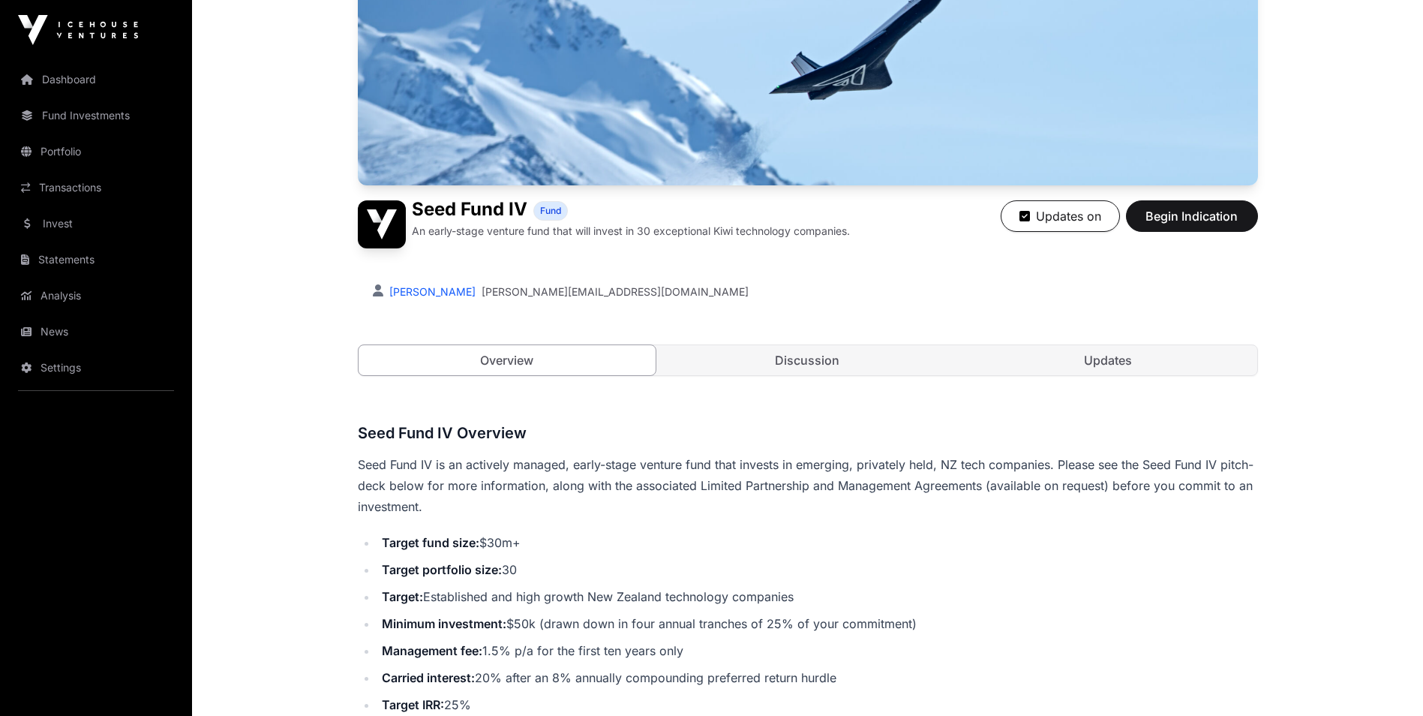
click at [67, 115] on link "Fund Investments" at bounding box center [96, 115] width 168 height 33
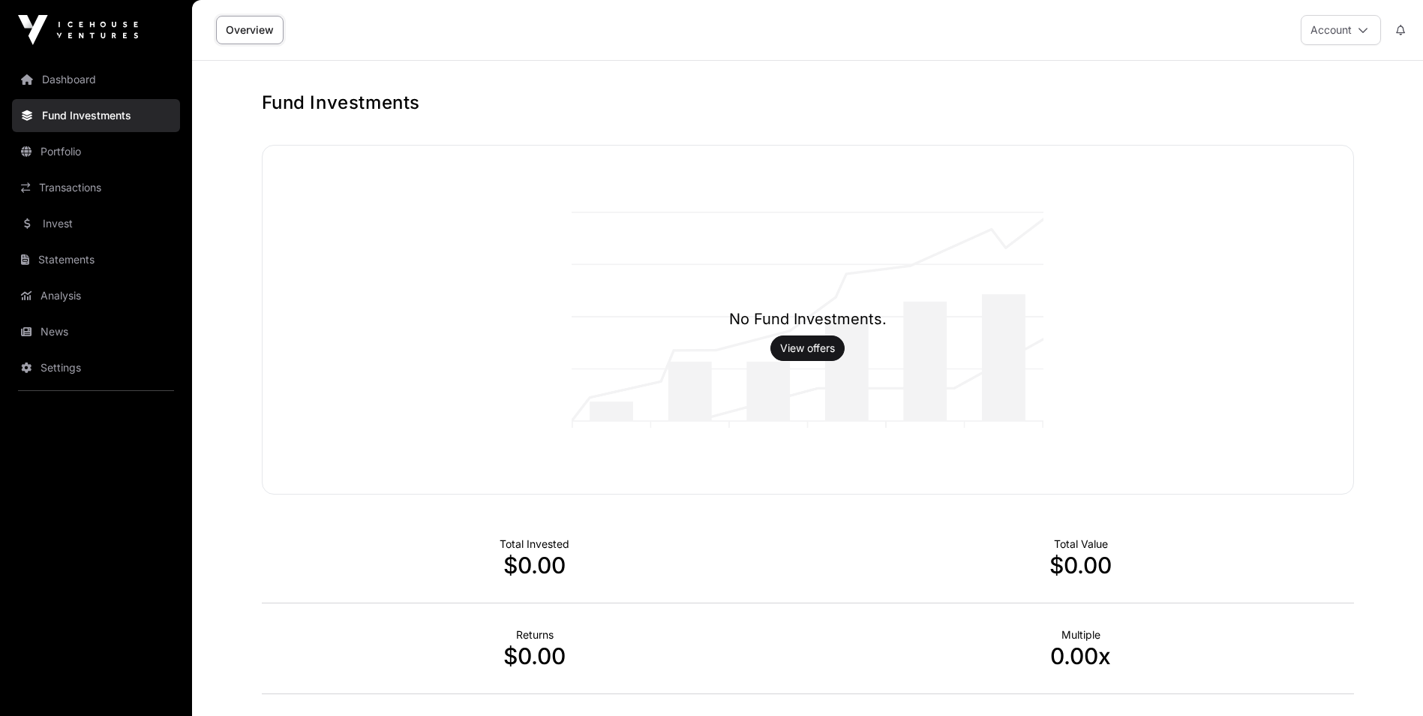
click at [1316, 30] on button "Account" at bounding box center [1341, 30] width 80 height 30
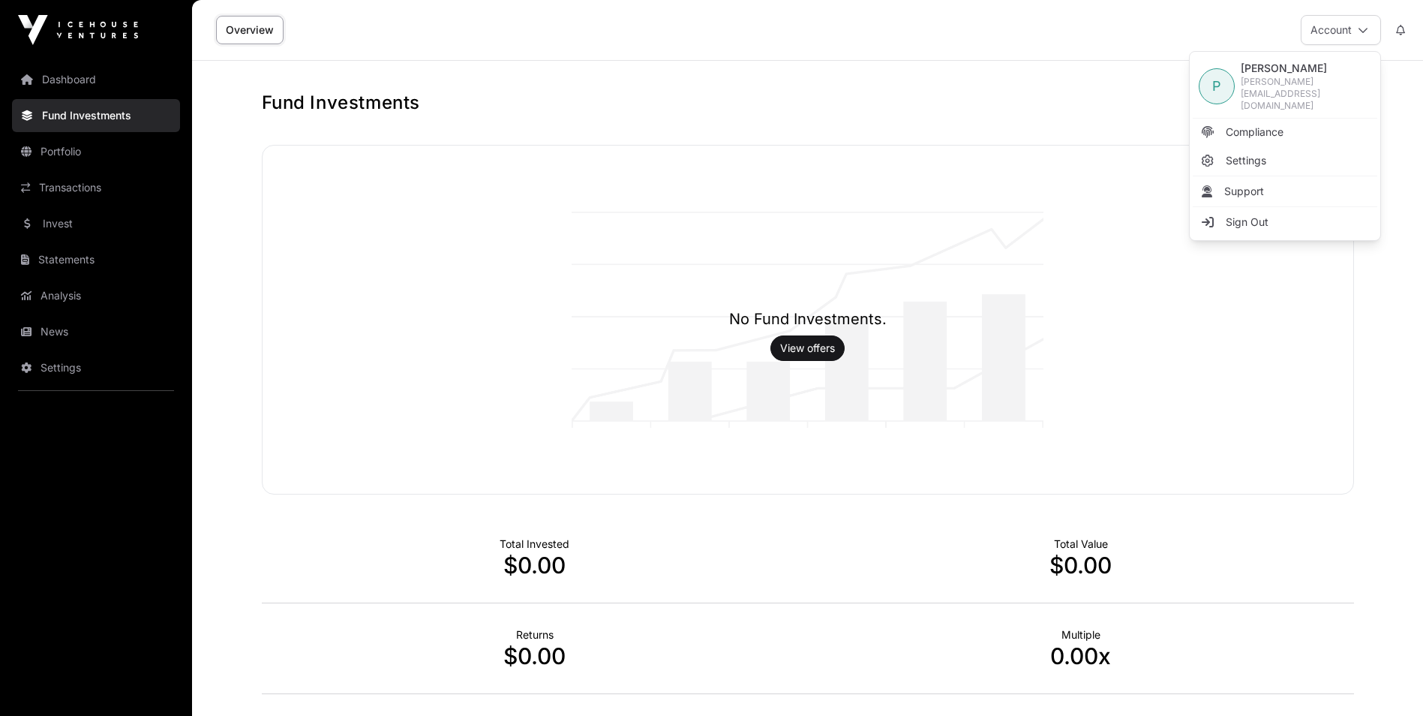
drag, startPoint x: 383, startPoint y: 98, endPoint x: 339, endPoint y: 76, distance: 49.0
click at [383, 98] on h1 "Fund Investments" at bounding box center [808, 103] width 1093 height 24
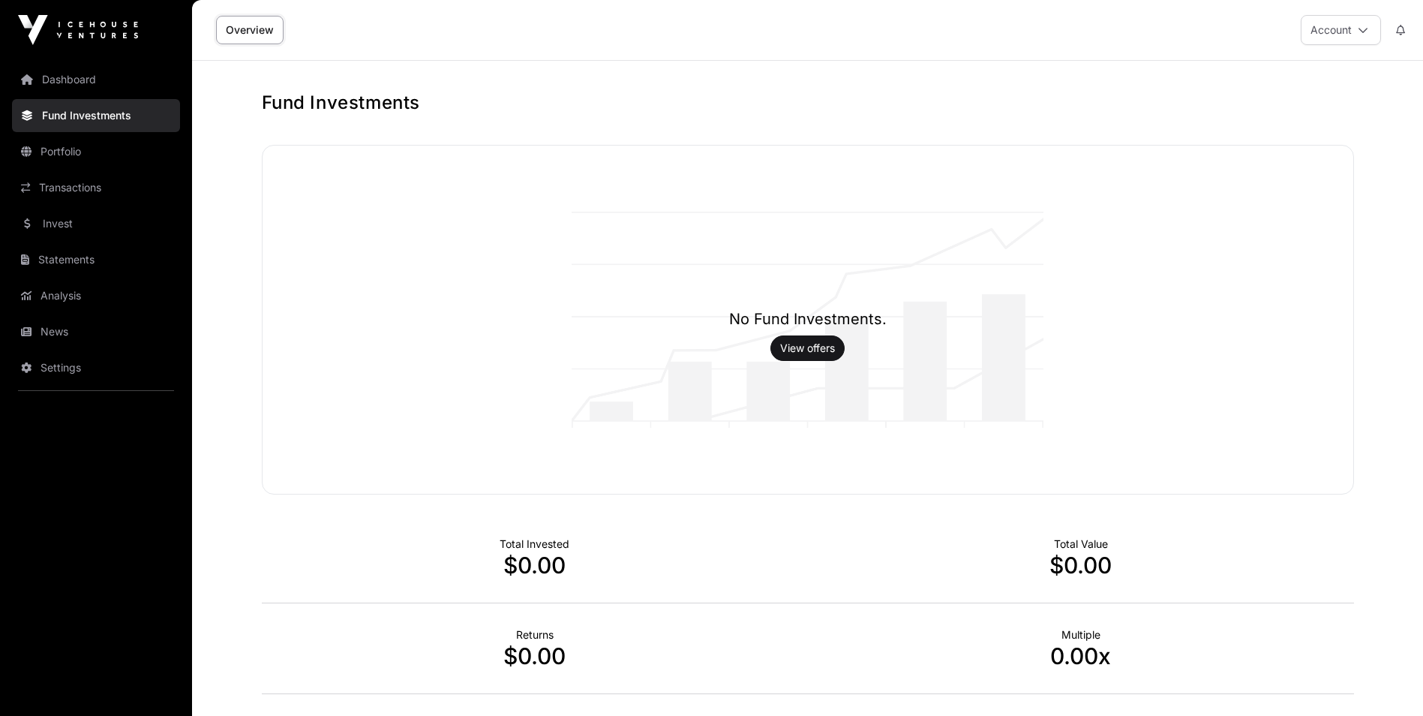
click at [254, 26] on link "Overview" at bounding box center [250, 30] width 68 height 29
click at [71, 224] on link "Invest" at bounding box center [96, 223] width 168 height 33
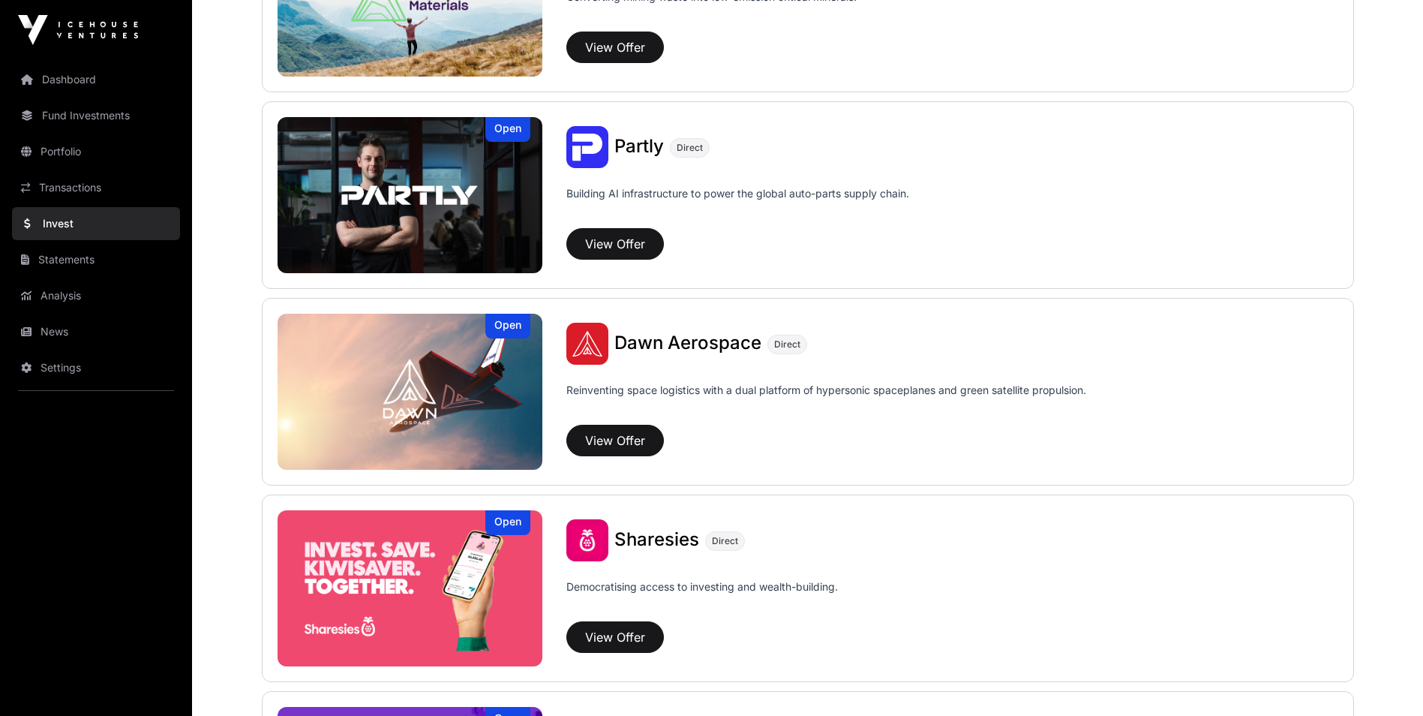
scroll to position [1558, 0]
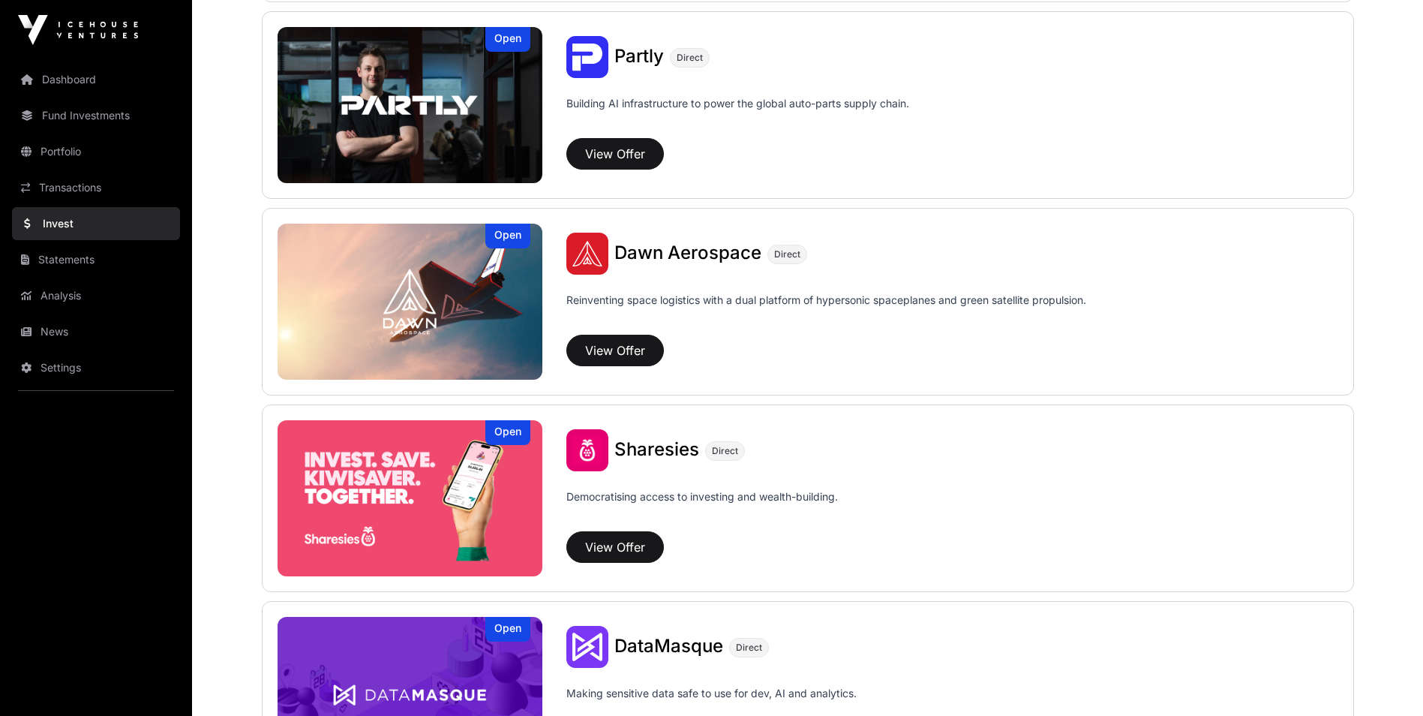
click at [451, 477] on img at bounding box center [411, 498] width 266 height 156
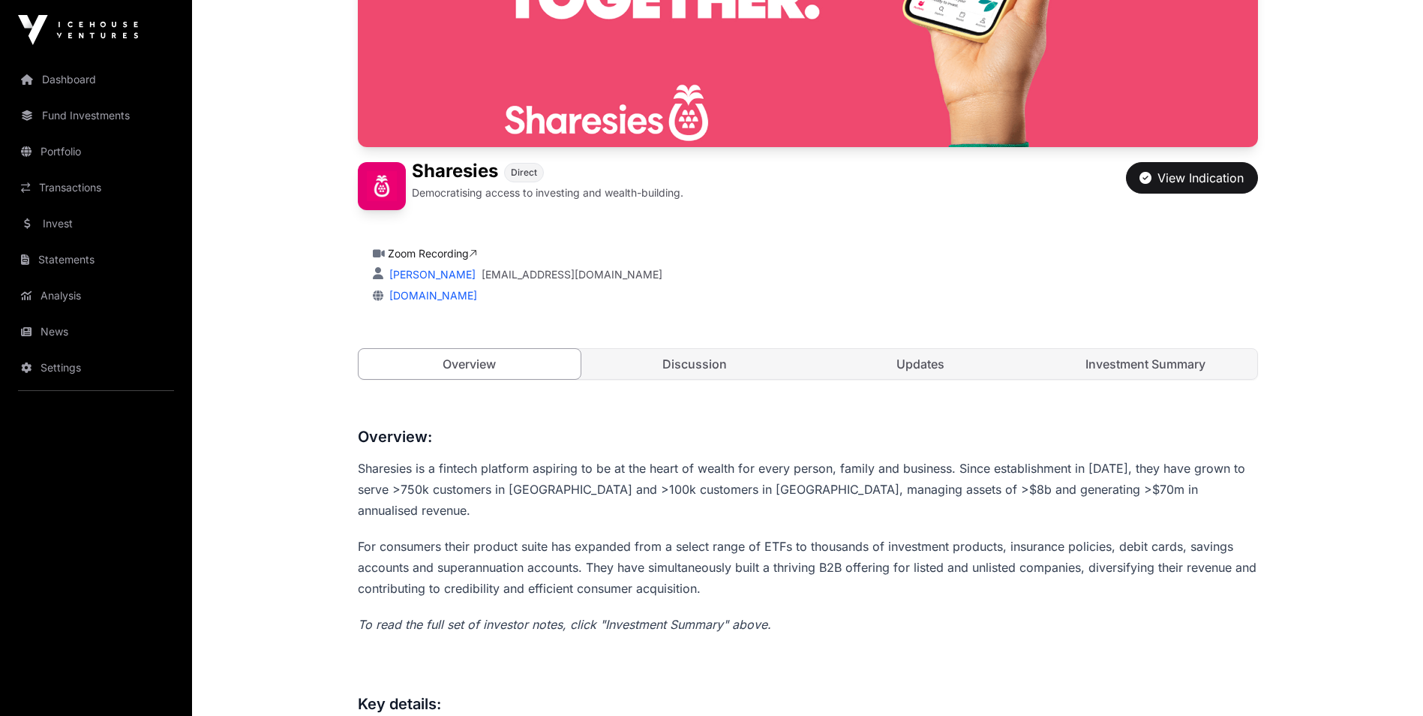
scroll to position [281, 0]
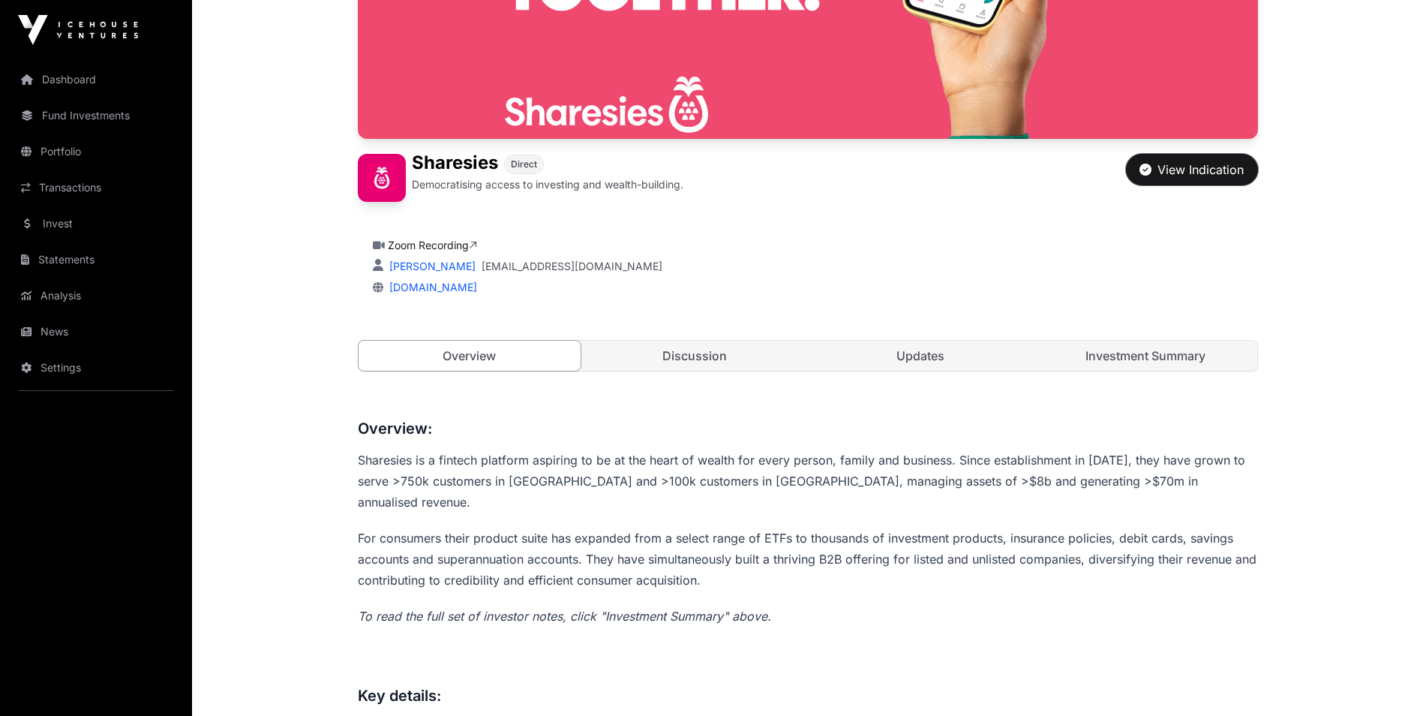
click at [1217, 174] on div "View Indication" at bounding box center [1192, 170] width 104 height 18
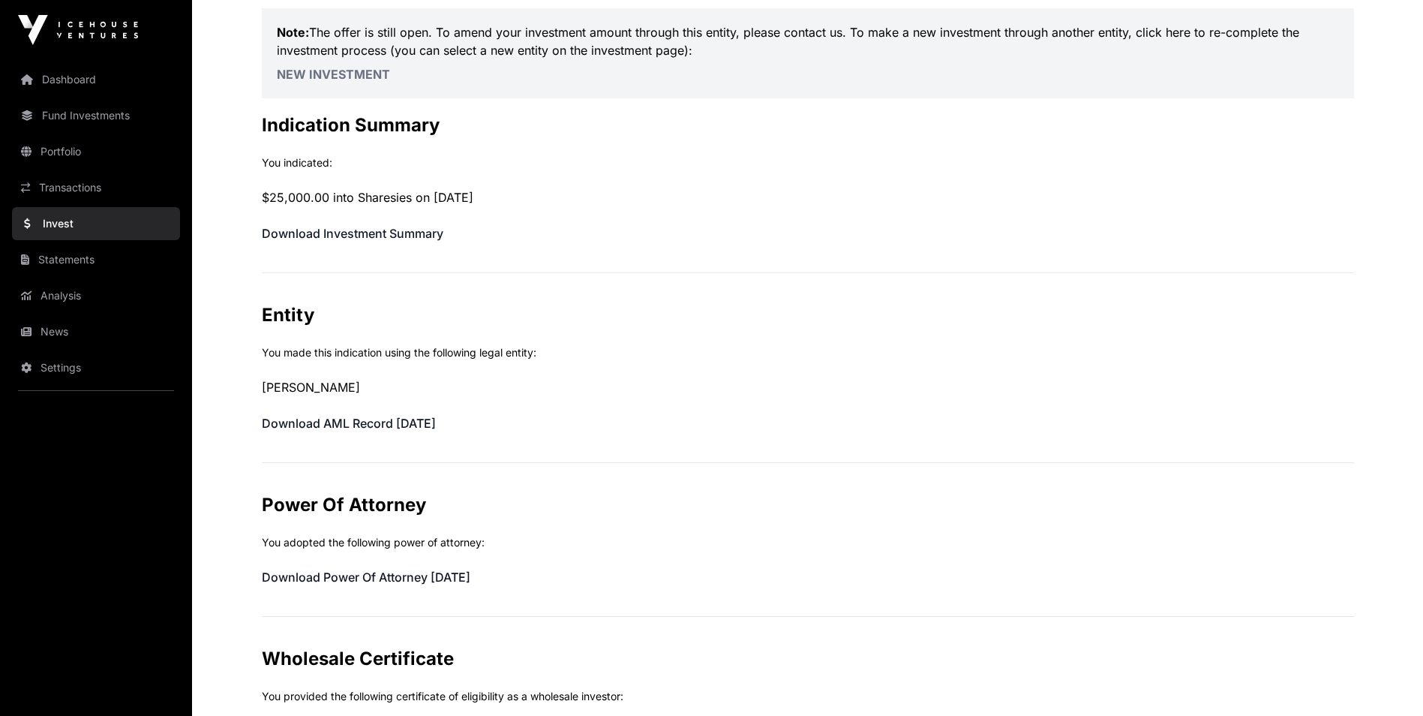
scroll to position [169, 0]
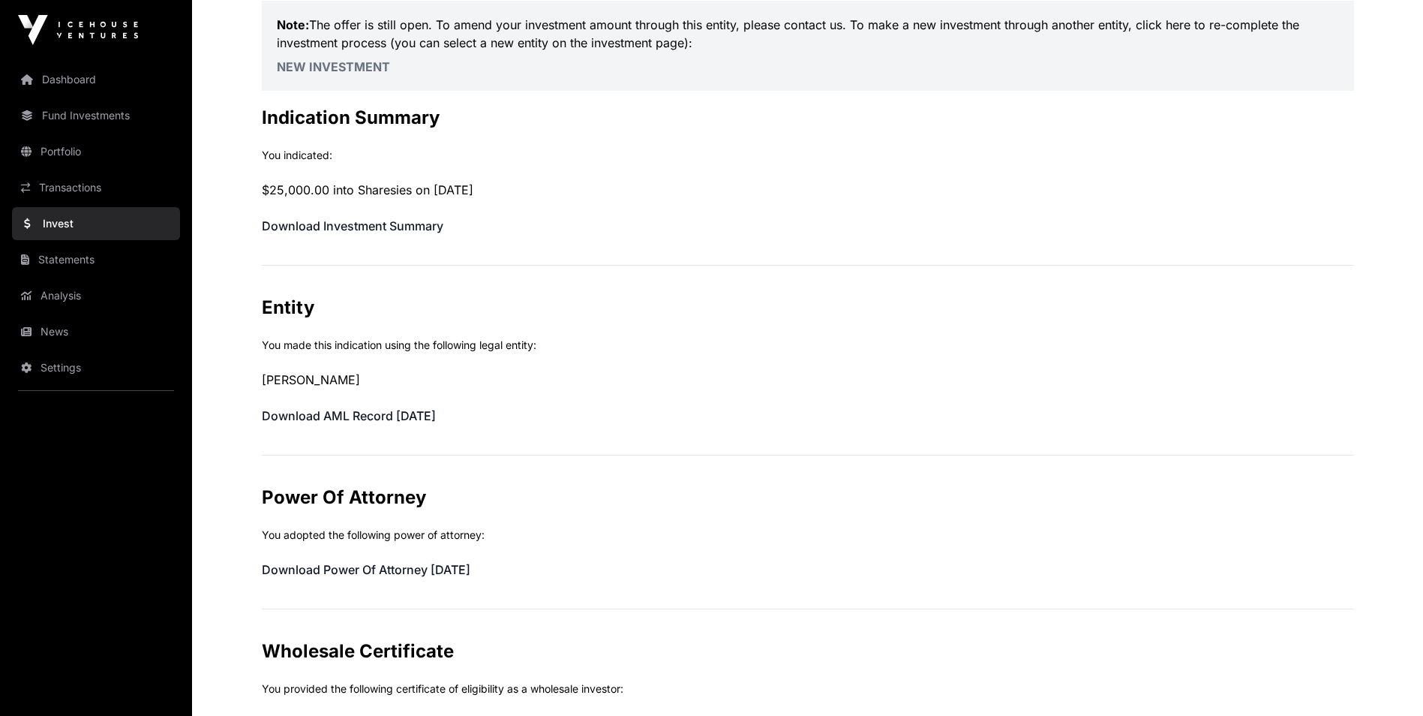
click at [353, 373] on p "[PERSON_NAME]" at bounding box center [808, 380] width 1093 height 18
click at [341, 406] on div "Offer Status: Offer In Progress Note: The offer is still open. To amend your in…" at bounding box center [808, 507] width 1093 height 1170
click at [72, 368] on link "Settings" at bounding box center [96, 367] width 168 height 33
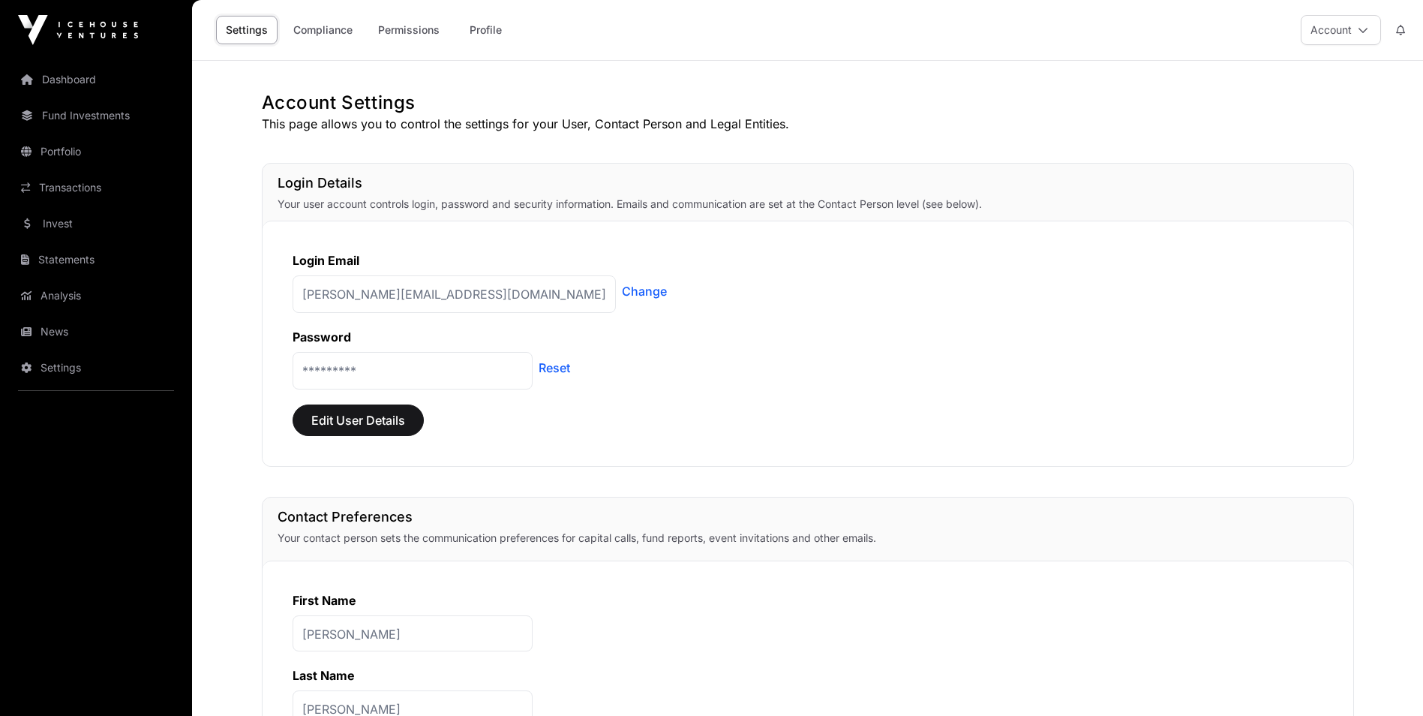
click at [326, 37] on link "Compliance" at bounding box center [323, 30] width 79 height 29
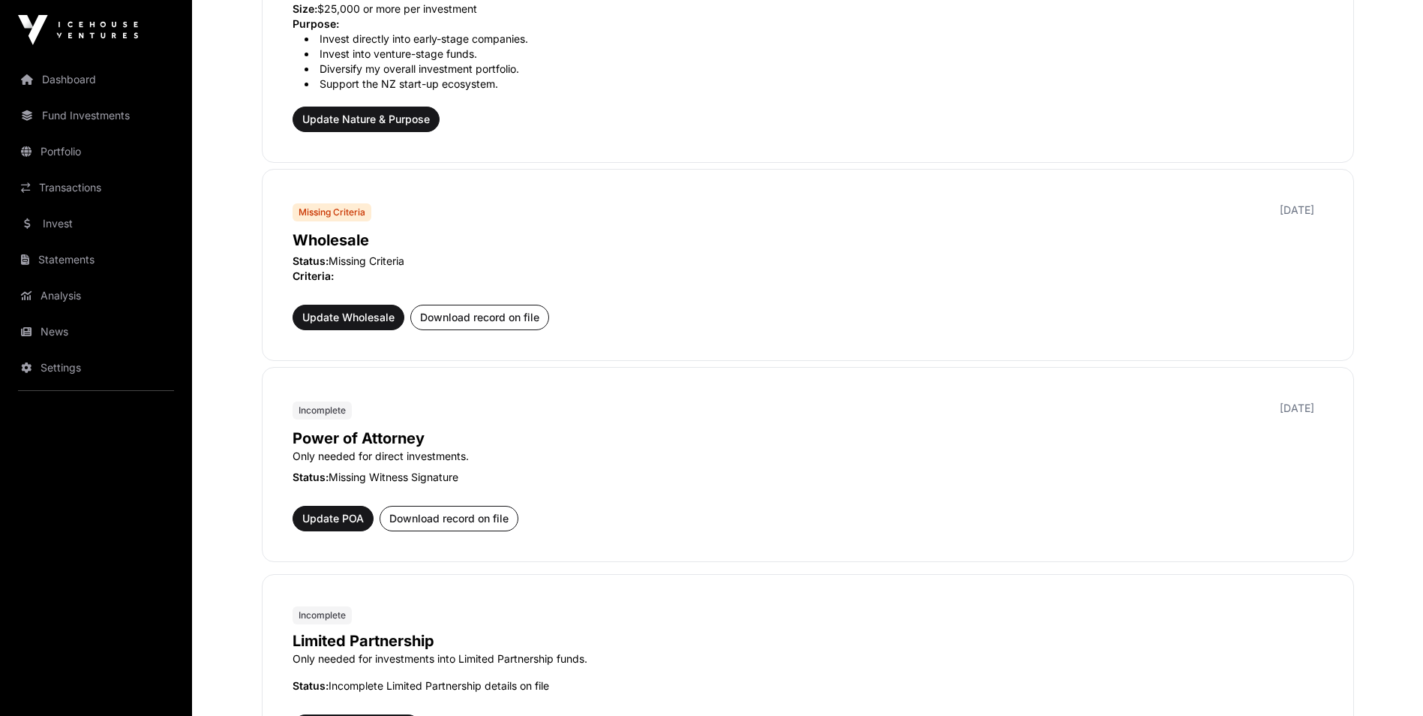
scroll to position [602, 0]
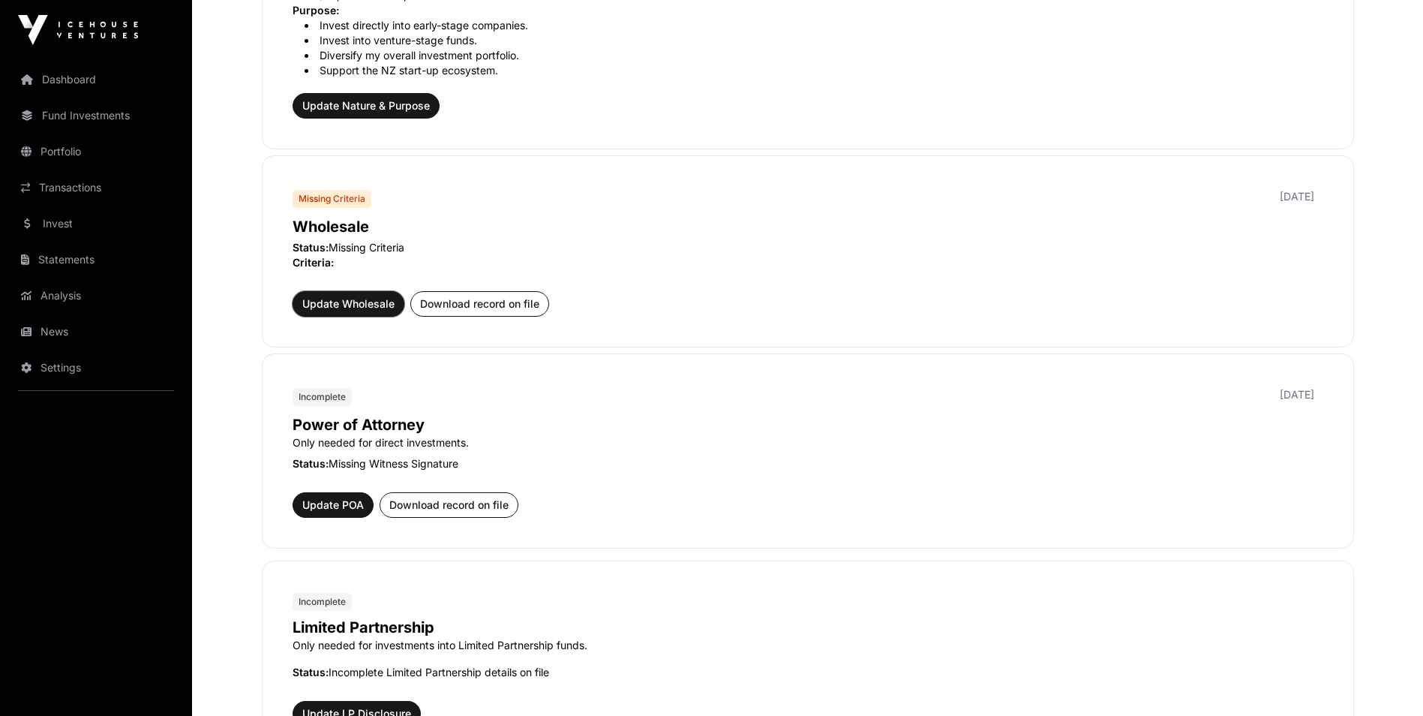
click at [382, 304] on span "Update Wholesale" at bounding box center [348, 303] width 92 height 15
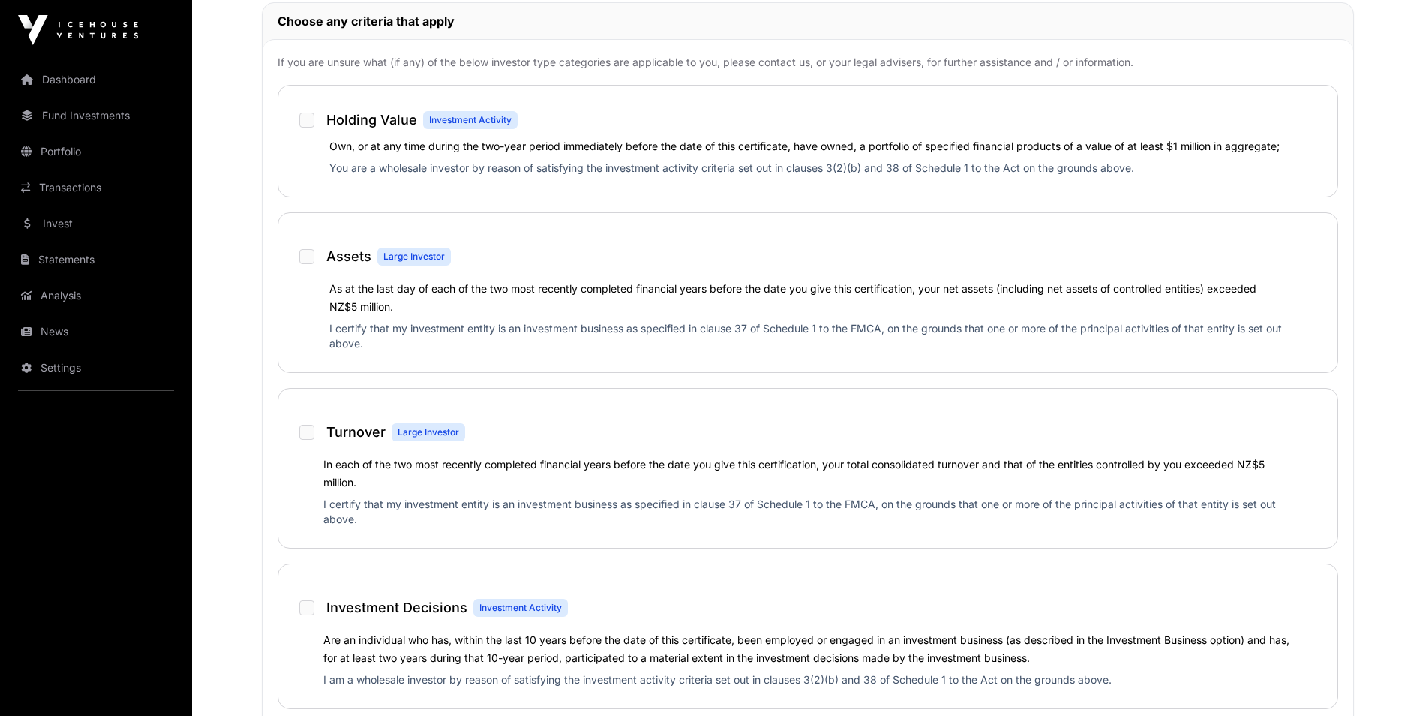
scroll to position [838, 0]
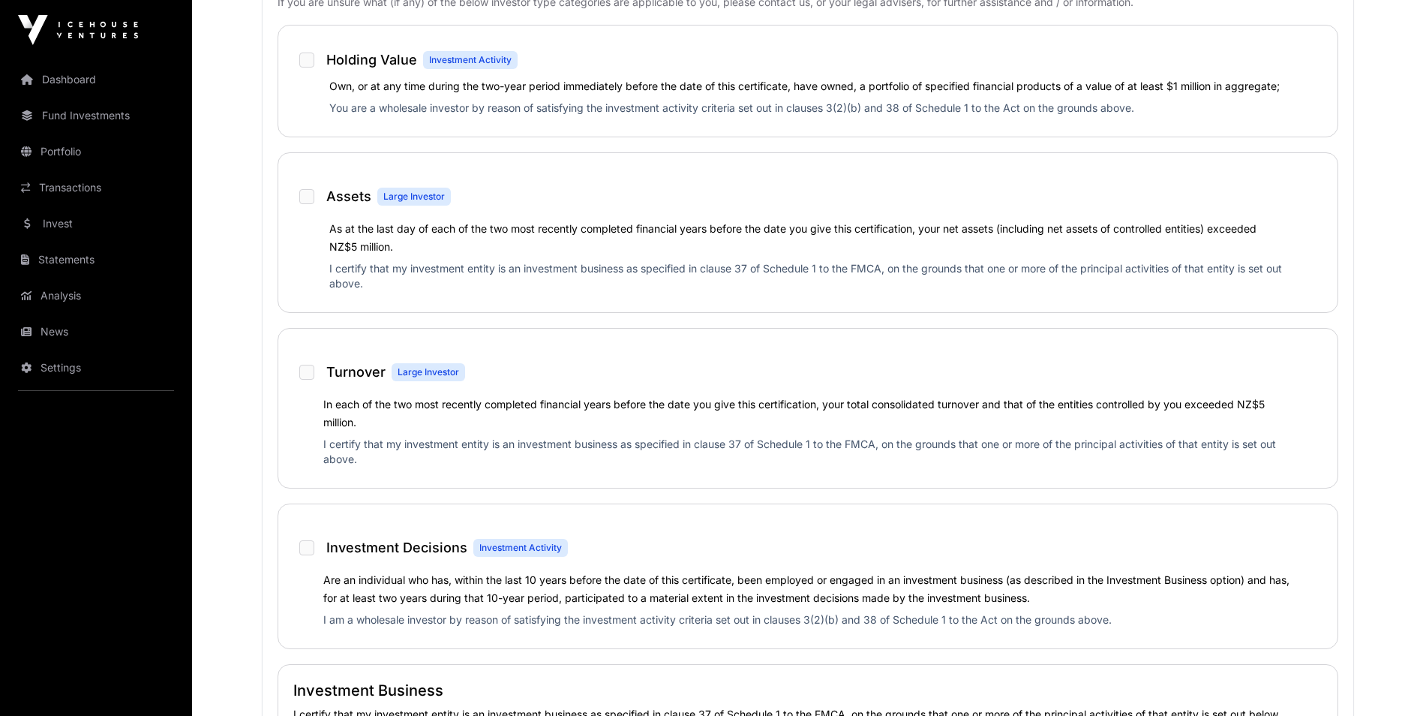
click at [302, 199] on div "Assets Large Investor" at bounding box center [807, 190] width 1029 height 45
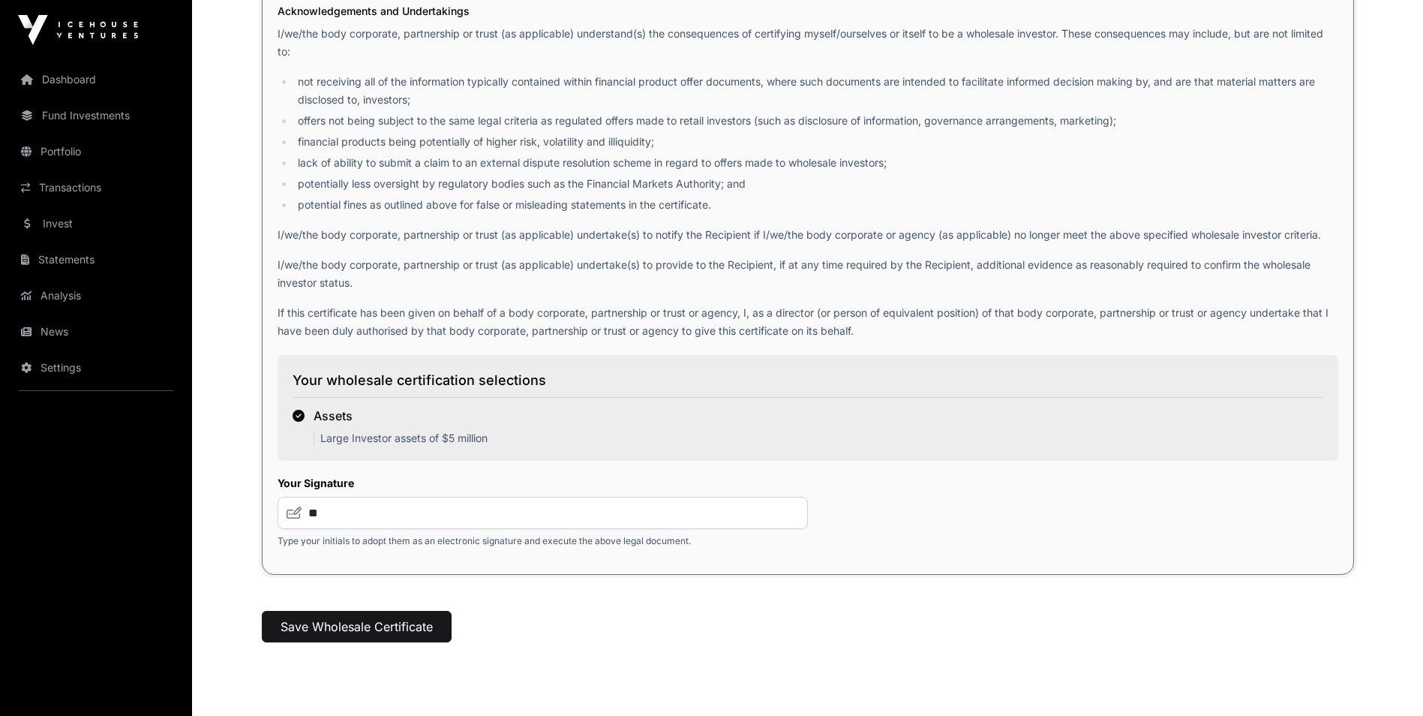
scroll to position [1961, 0]
click at [341, 623] on button "Save Wholesale Certificate" at bounding box center [357, 624] width 190 height 32
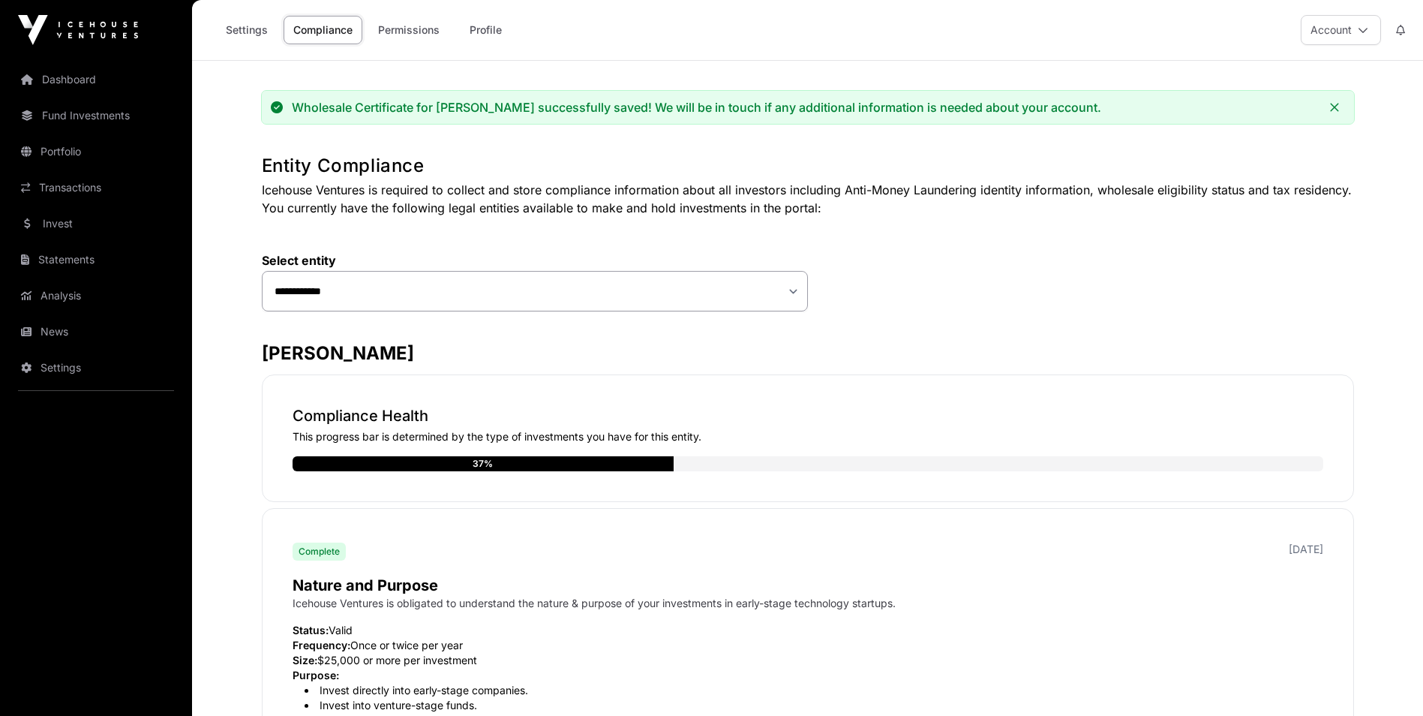
click at [101, 83] on link "Dashboard" at bounding box center [96, 79] width 168 height 33
